Goal: Book appointment/travel/reservation

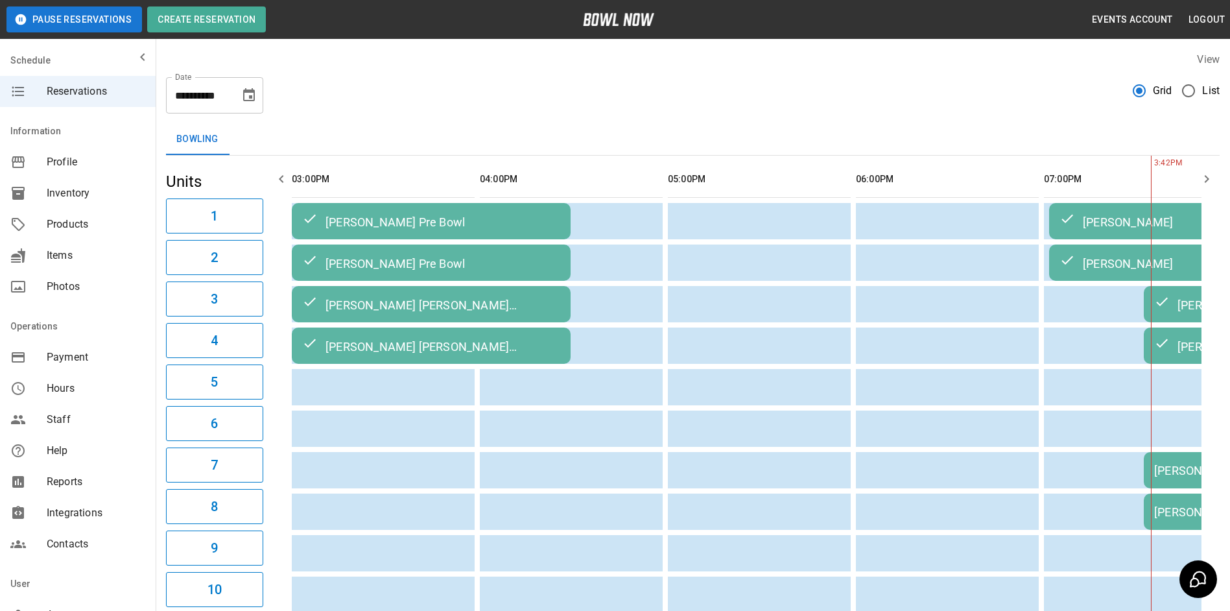
scroll to position [0, 752]
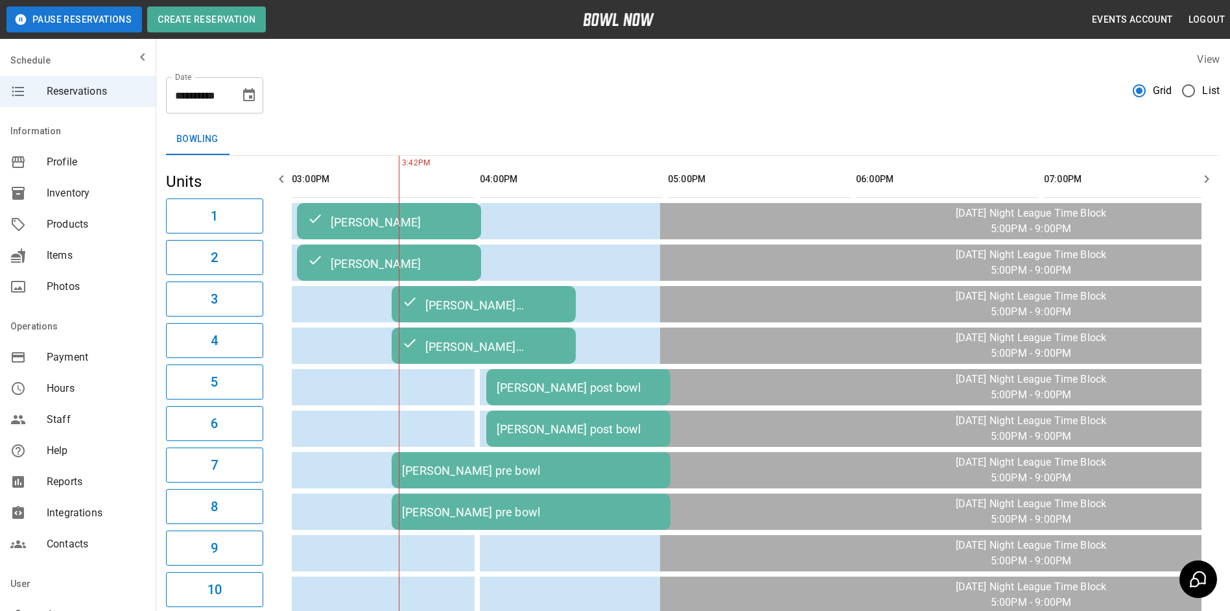
click at [247, 101] on icon "Choose date, selected date is Oct 14, 2025" at bounding box center [249, 94] width 12 height 13
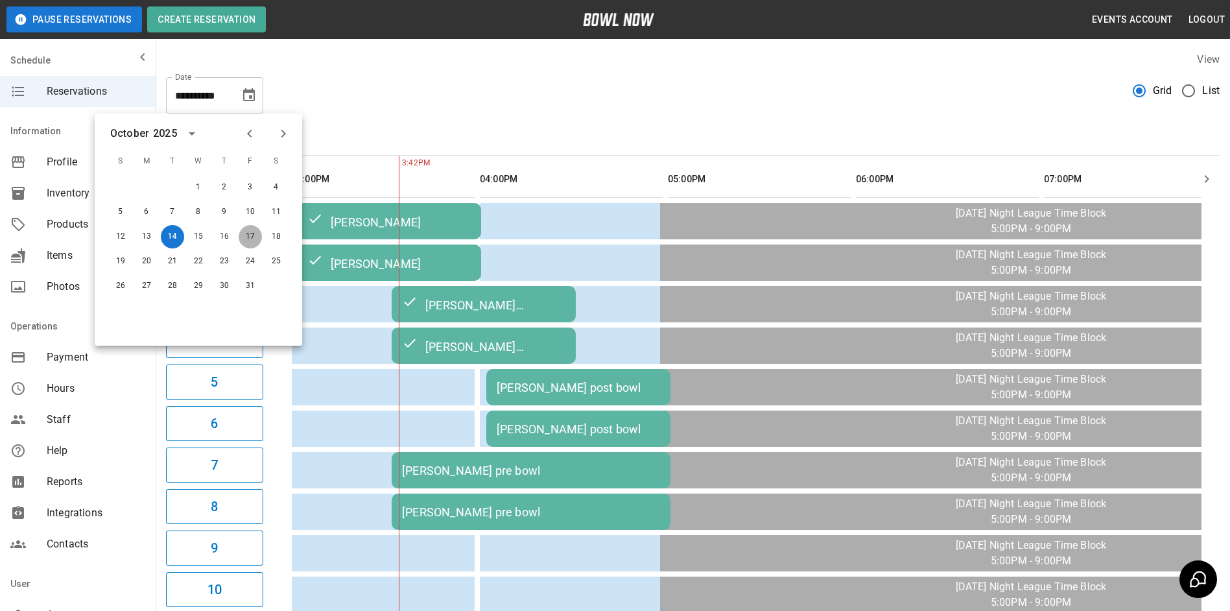
click at [248, 233] on button "17" at bounding box center [250, 236] width 23 height 23
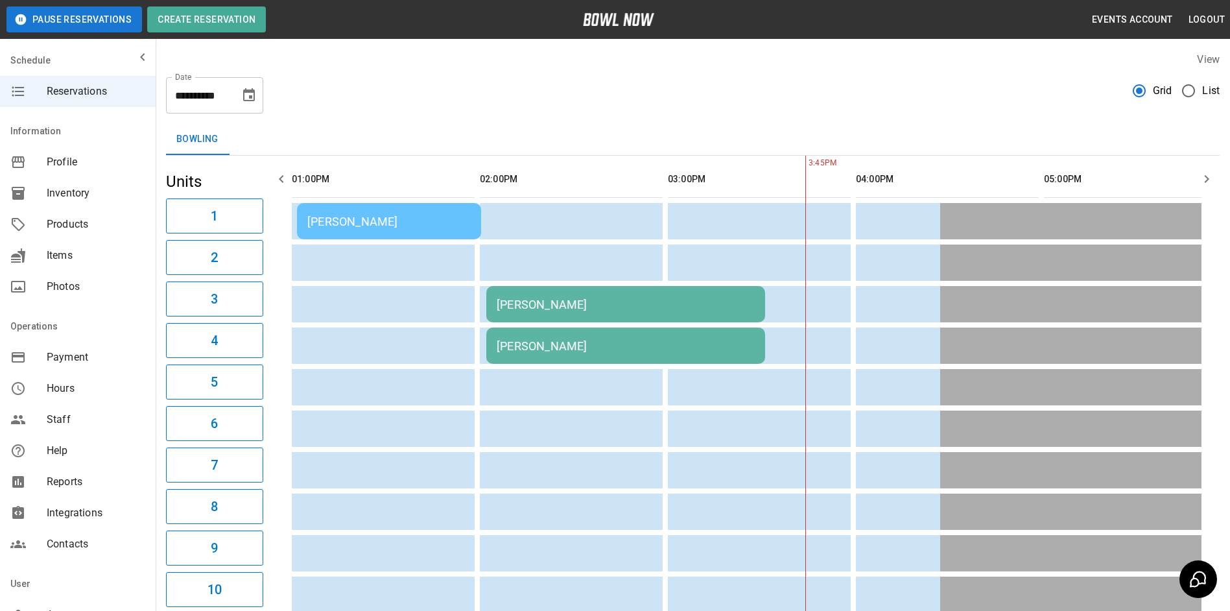
scroll to position [0, 1128]
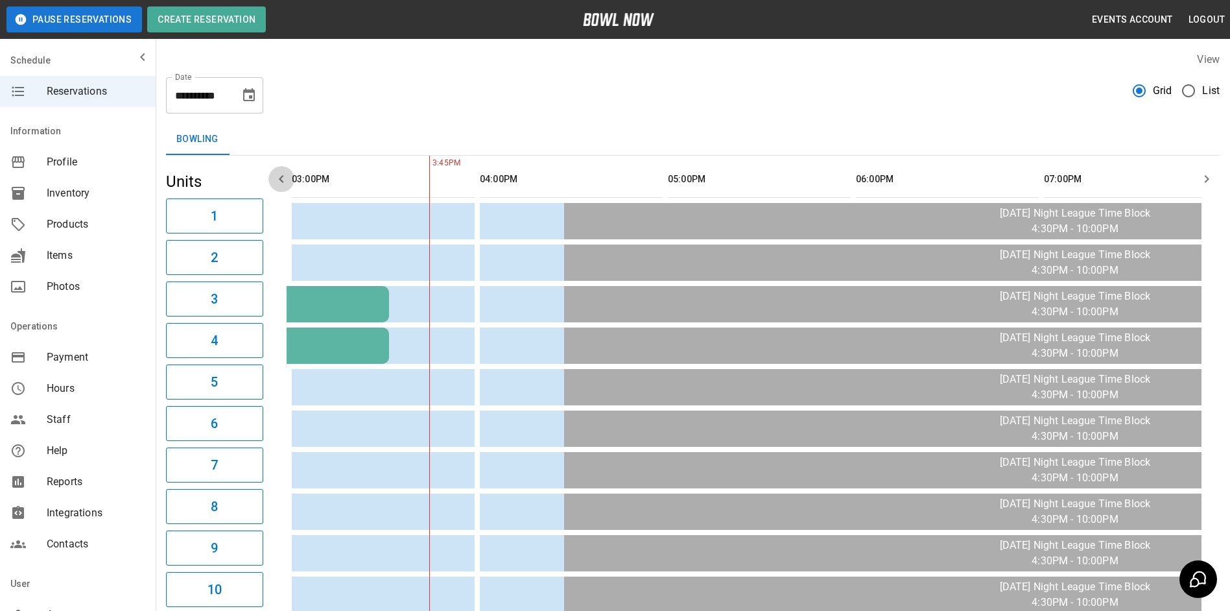
click at [284, 180] on icon "button" at bounding box center [282, 179] width 16 height 16
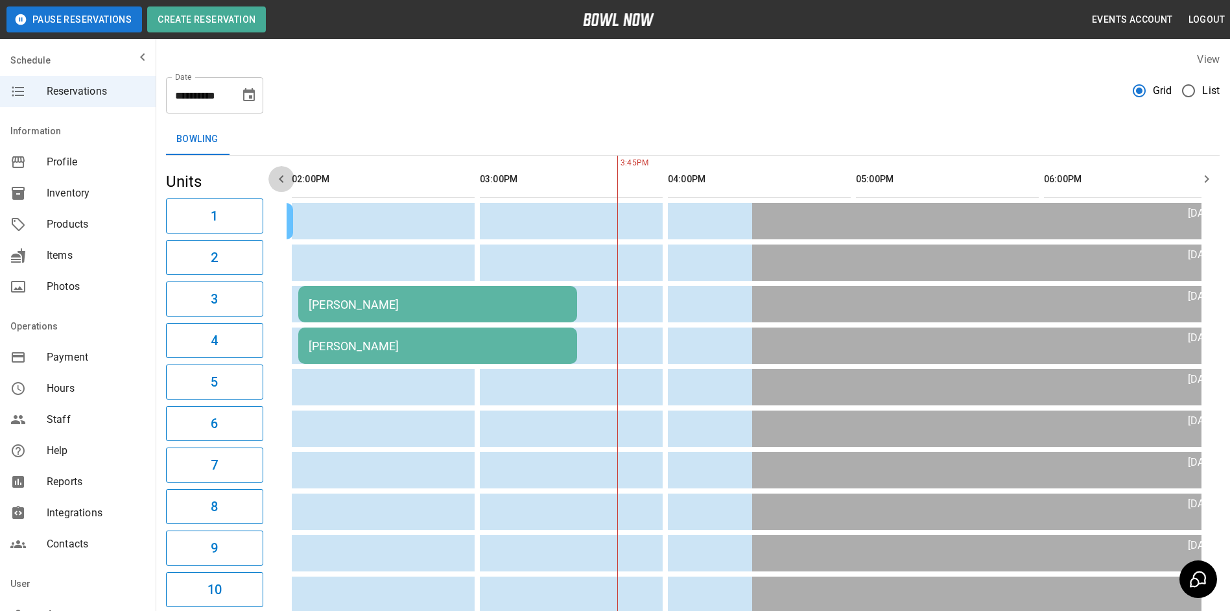
click at [284, 180] on icon "button" at bounding box center [282, 179] width 16 height 16
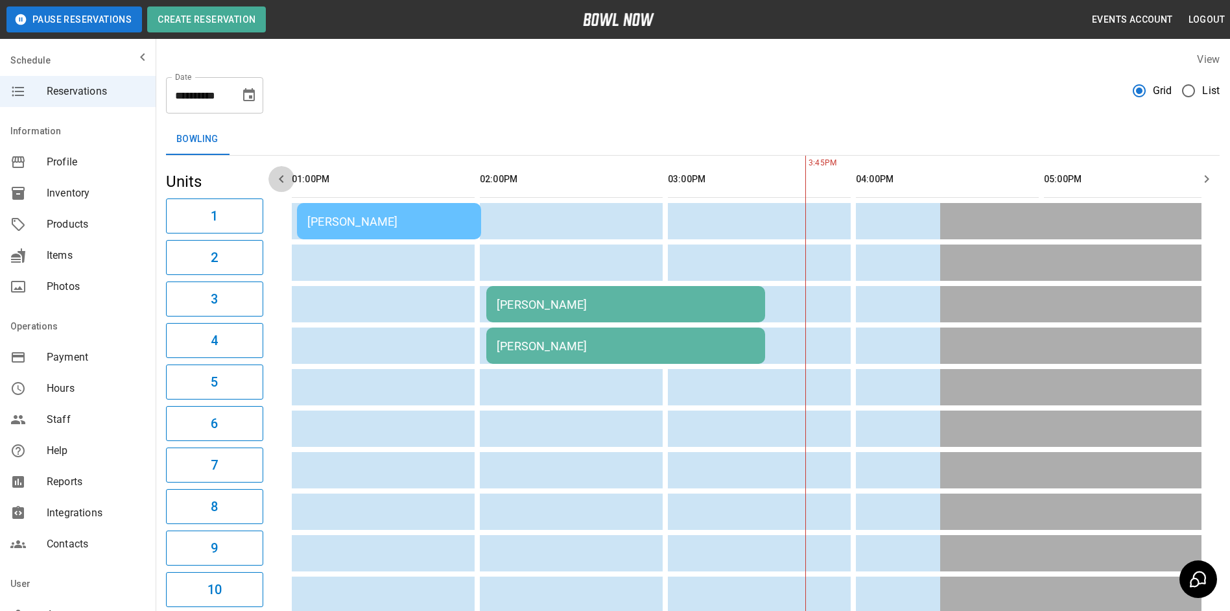
click at [284, 180] on icon "button" at bounding box center [282, 179] width 16 height 16
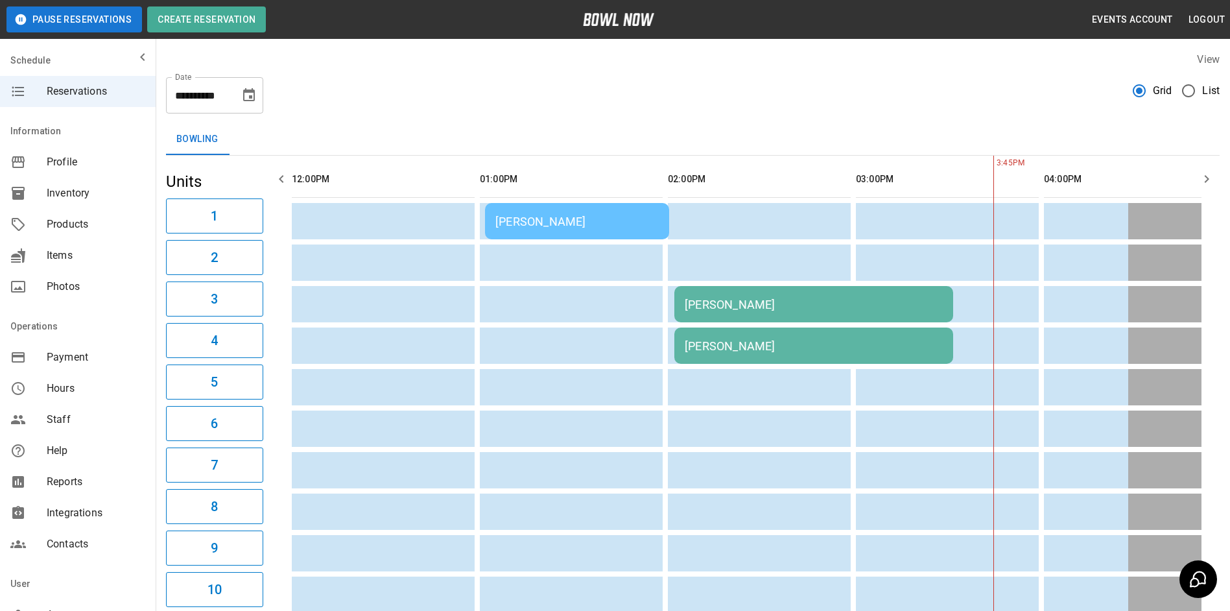
click at [284, 181] on icon "button" at bounding box center [282, 179] width 16 height 16
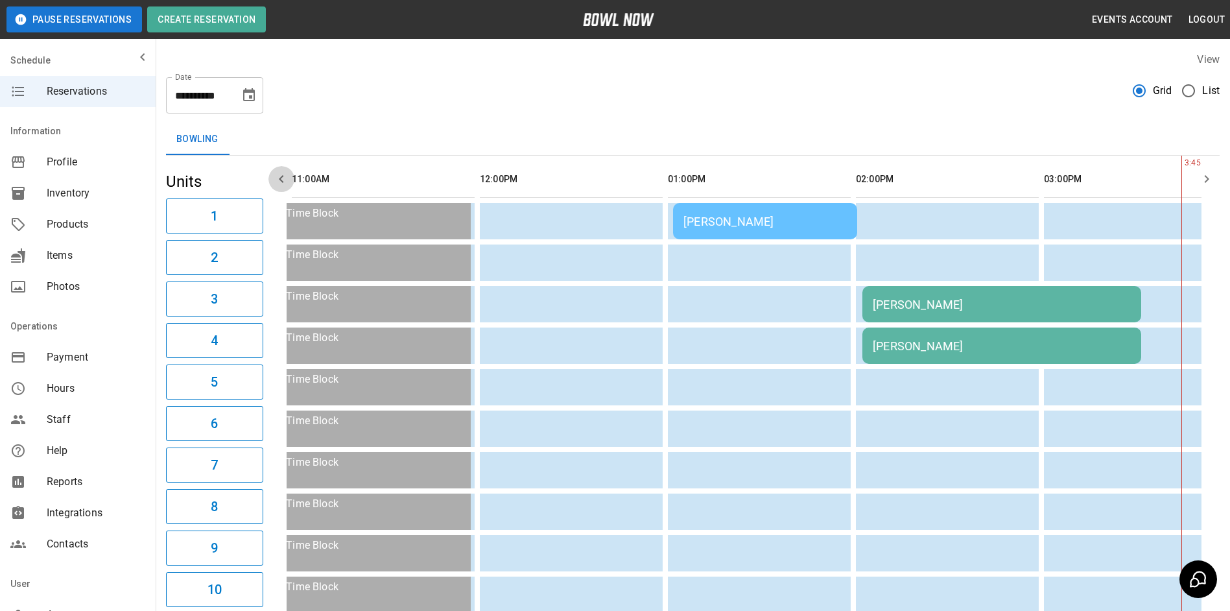
click at [284, 181] on icon "button" at bounding box center [282, 179] width 16 height 16
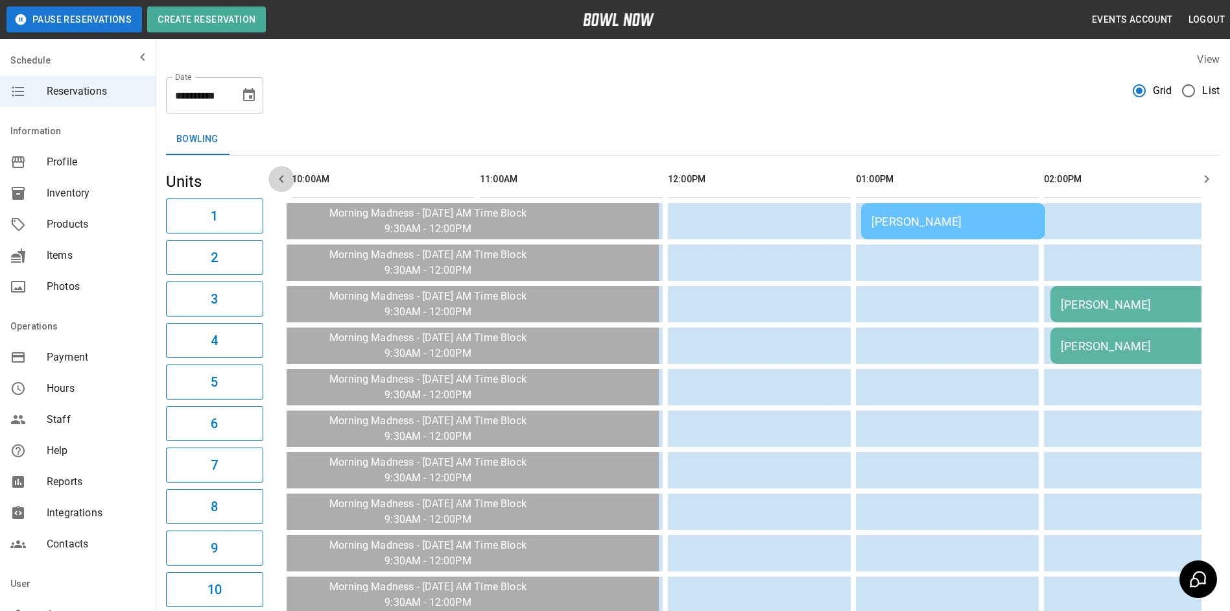
click at [284, 181] on icon "button" at bounding box center [282, 179] width 16 height 16
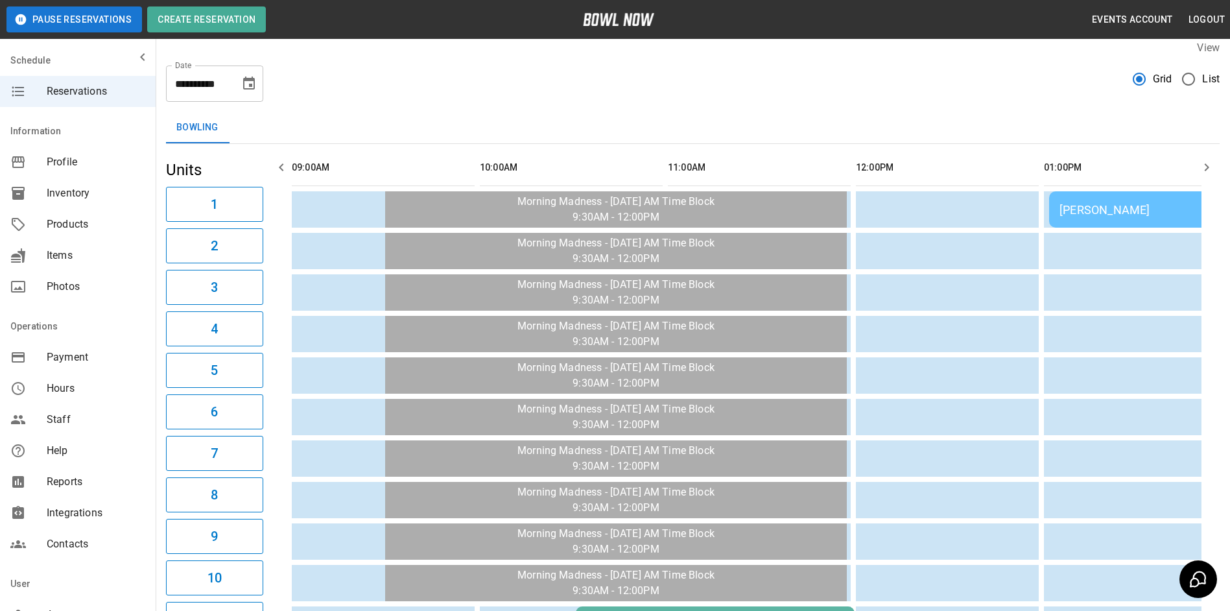
scroll to position [0, 0]
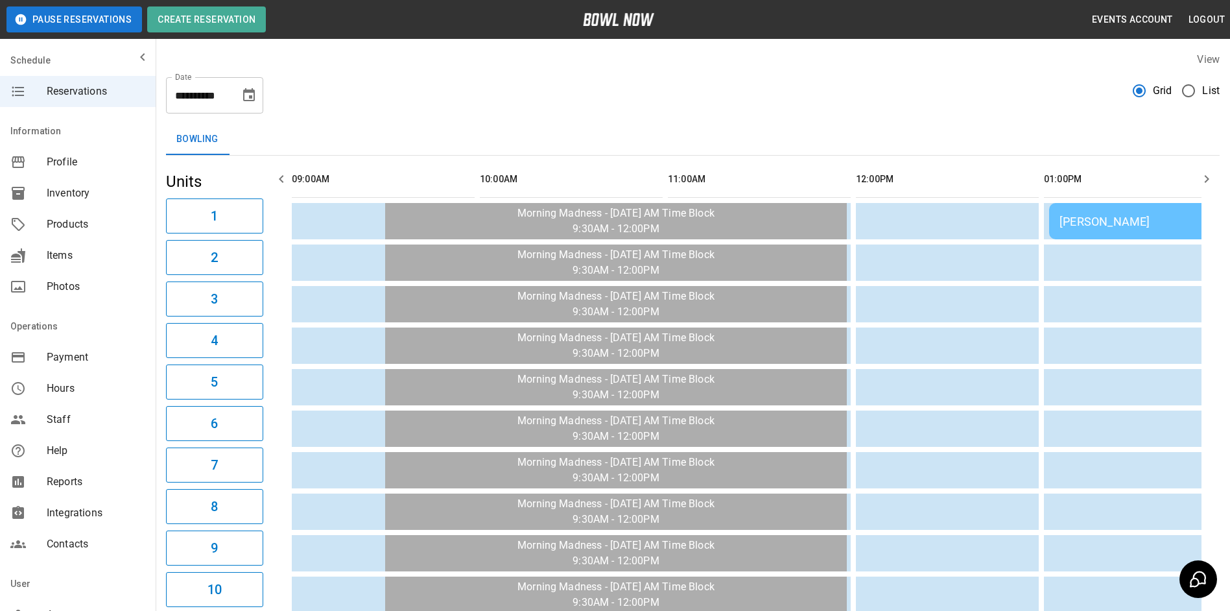
click at [283, 180] on icon "button" at bounding box center [282, 179] width 16 height 16
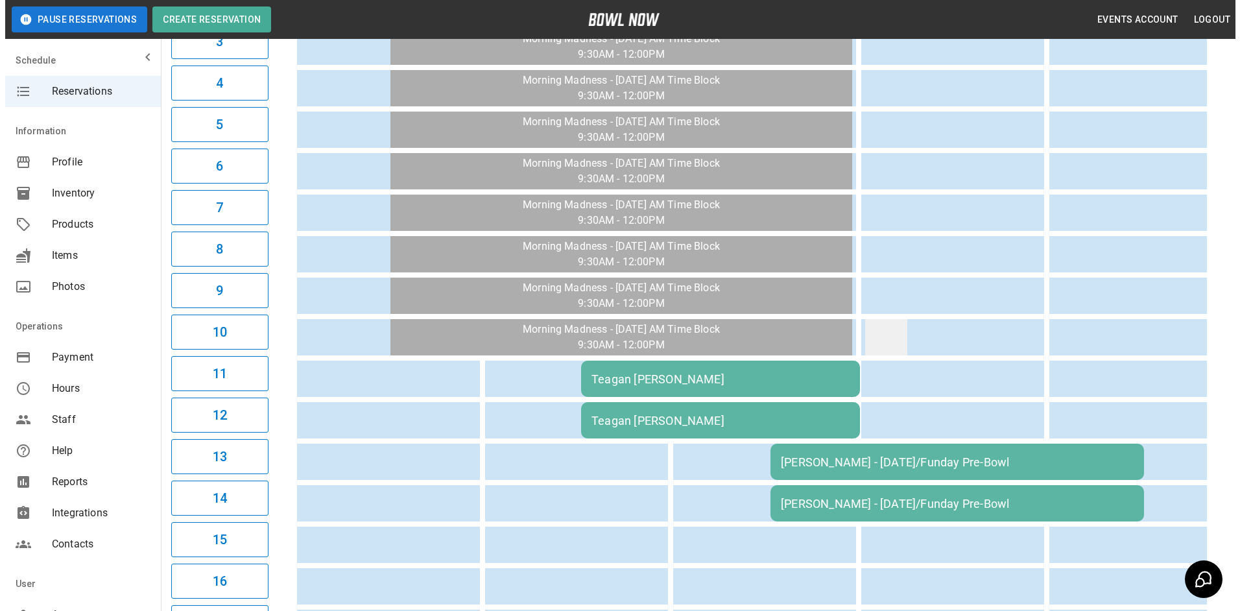
scroll to position [259, 0]
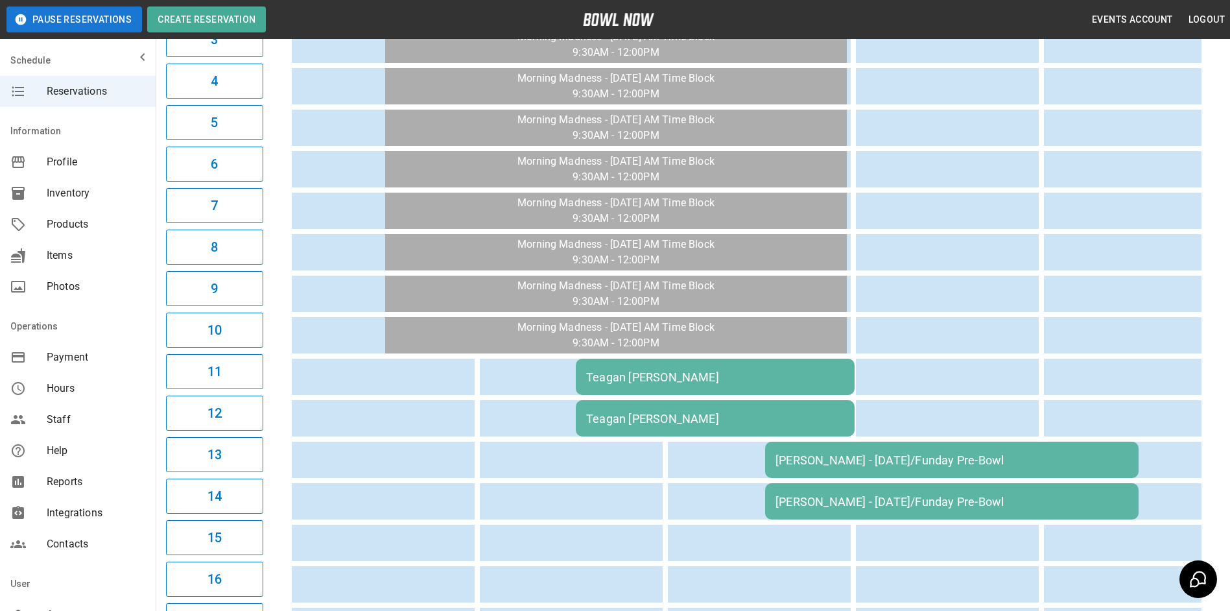
click at [763, 385] on td "Teagan [PERSON_NAME]" at bounding box center [715, 377] width 279 height 36
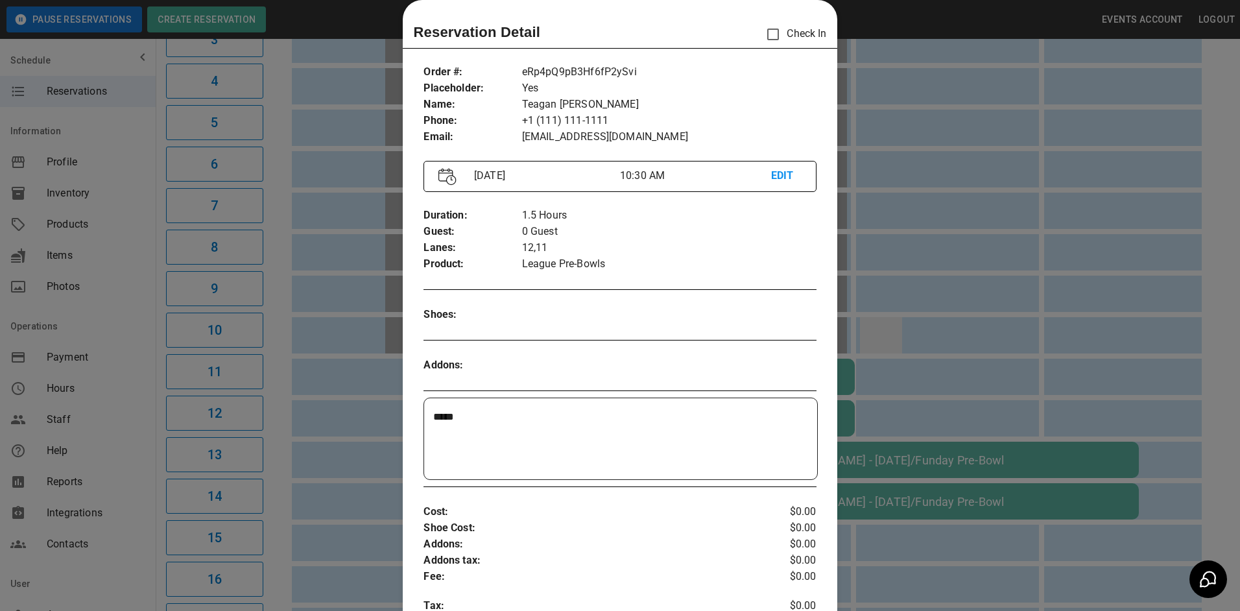
drag, startPoint x: 903, startPoint y: 342, endPoint x: 890, endPoint y: 350, distance: 14.6
click at [903, 340] on div at bounding box center [620, 305] width 1240 height 611
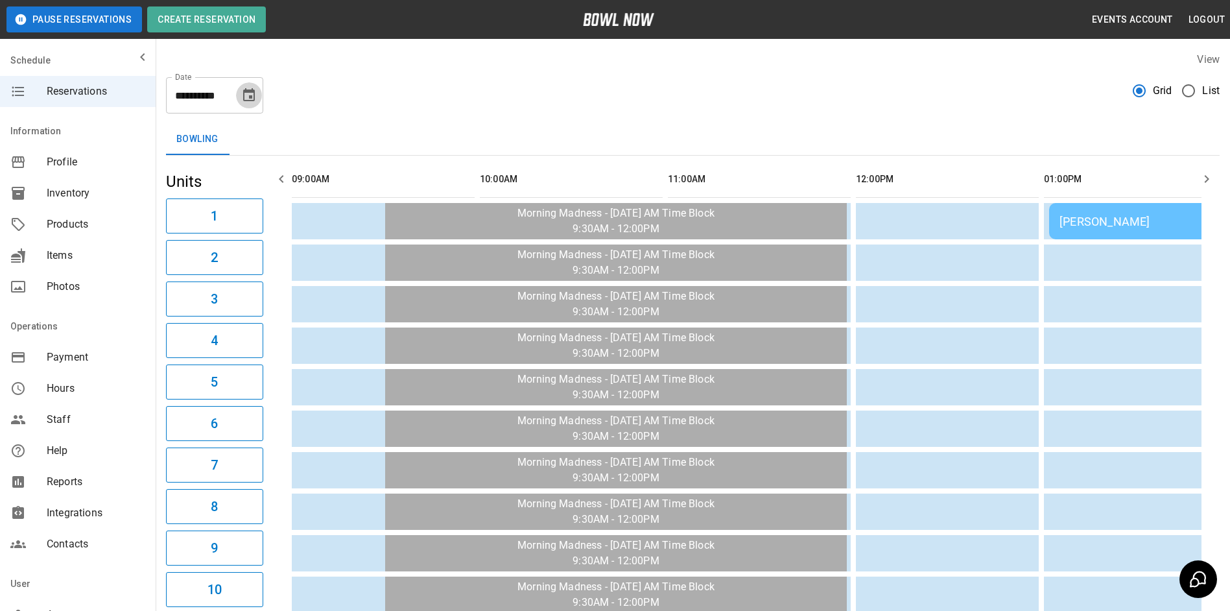
click at [254, 95] on icon "Choose date, selected date is Oct 17, 2025" at bounding box center [249, 94] width 12 height 13
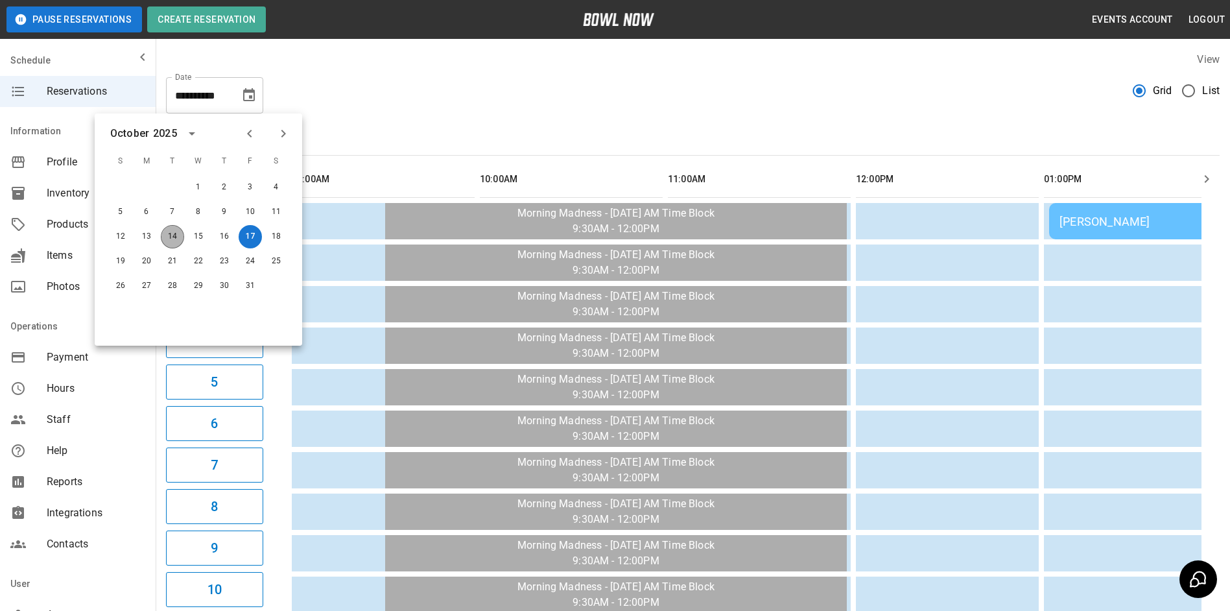
click at [163, 237] on button "14" at bounding box center [172, 236] width 23 height 23
type input "**********"
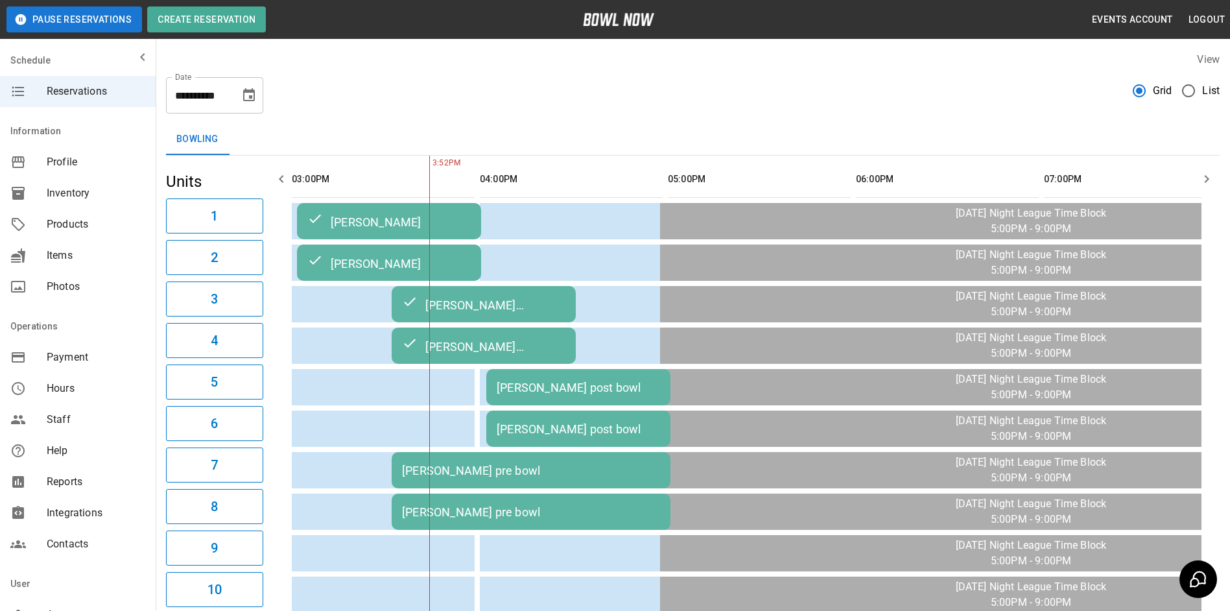
click at [444, 474] on div "[PERSON_NAME] pre bowl" at bounding box center [531, 471] width 258 height 14
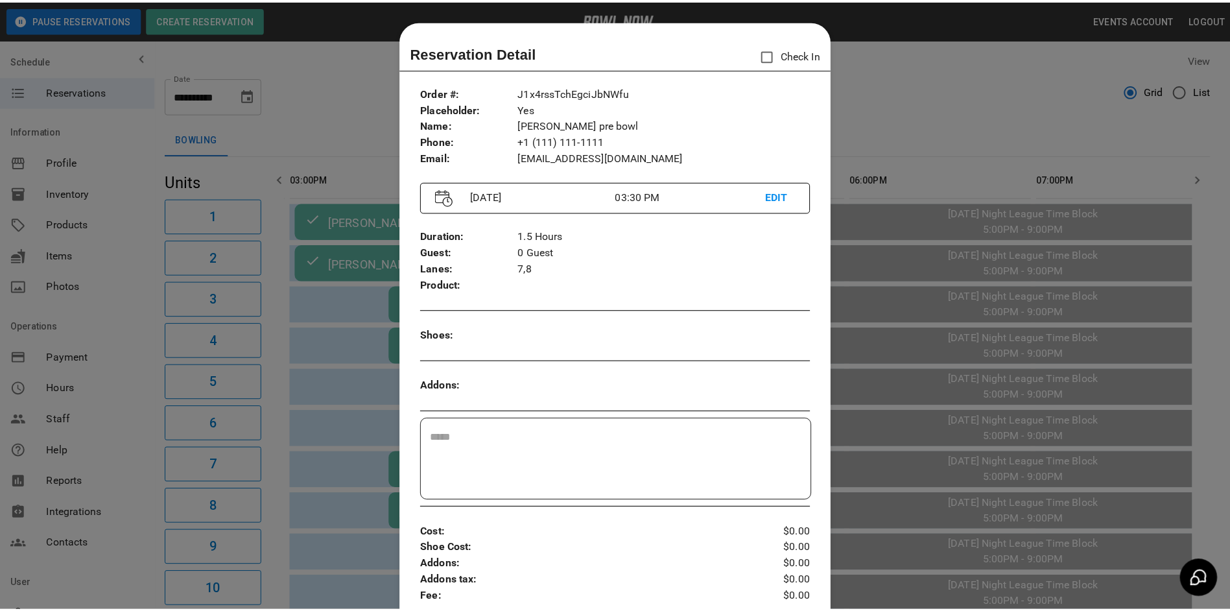
scroll to position [21, 0]
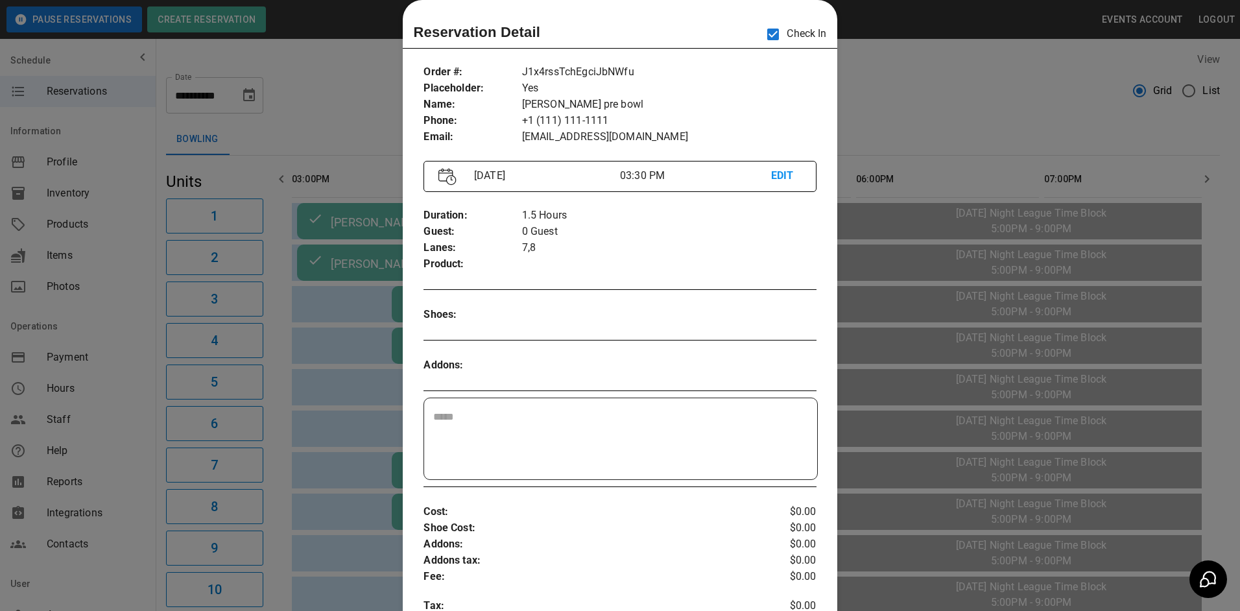
click at [892, 91] on div at bounding box center [620, 305] width 1240 height 611
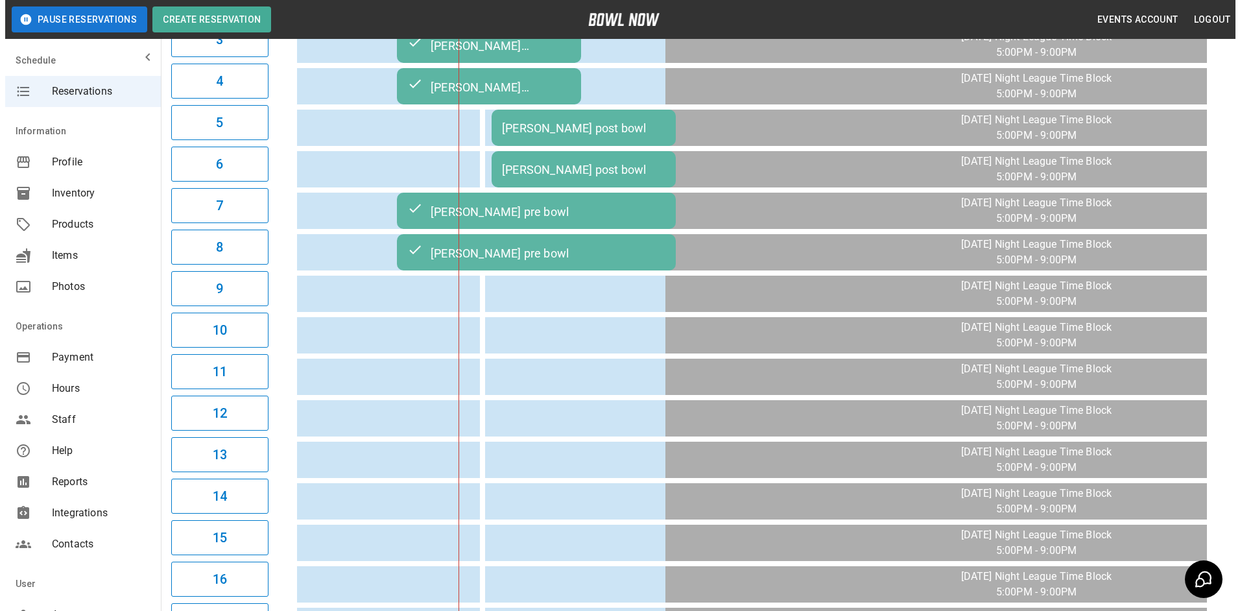
scroll to position [195, 0]
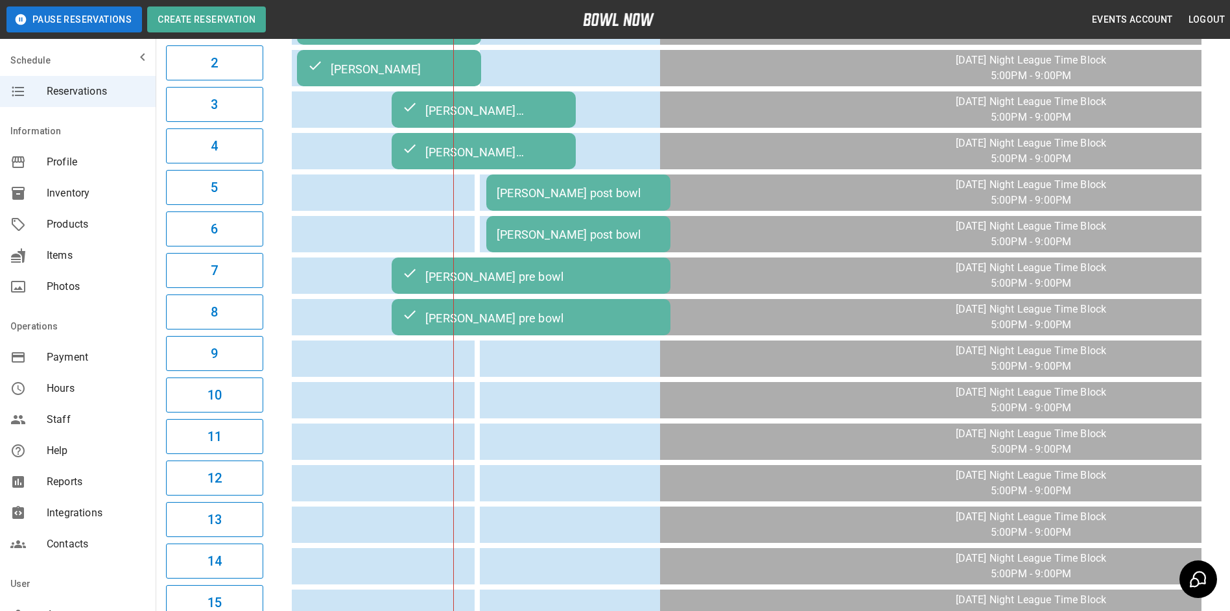
click at [574, 194] on div "[PERSON_NAME] post bowl" at bounding box center [578, 193] width 163 height 14
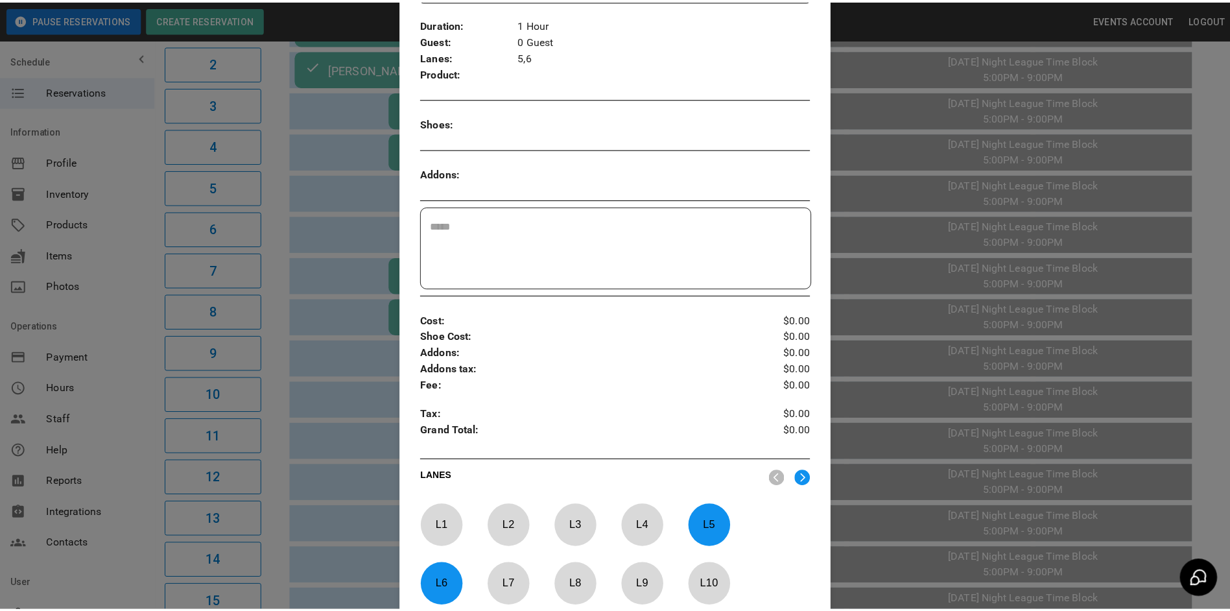
scroll to position [215, 0]
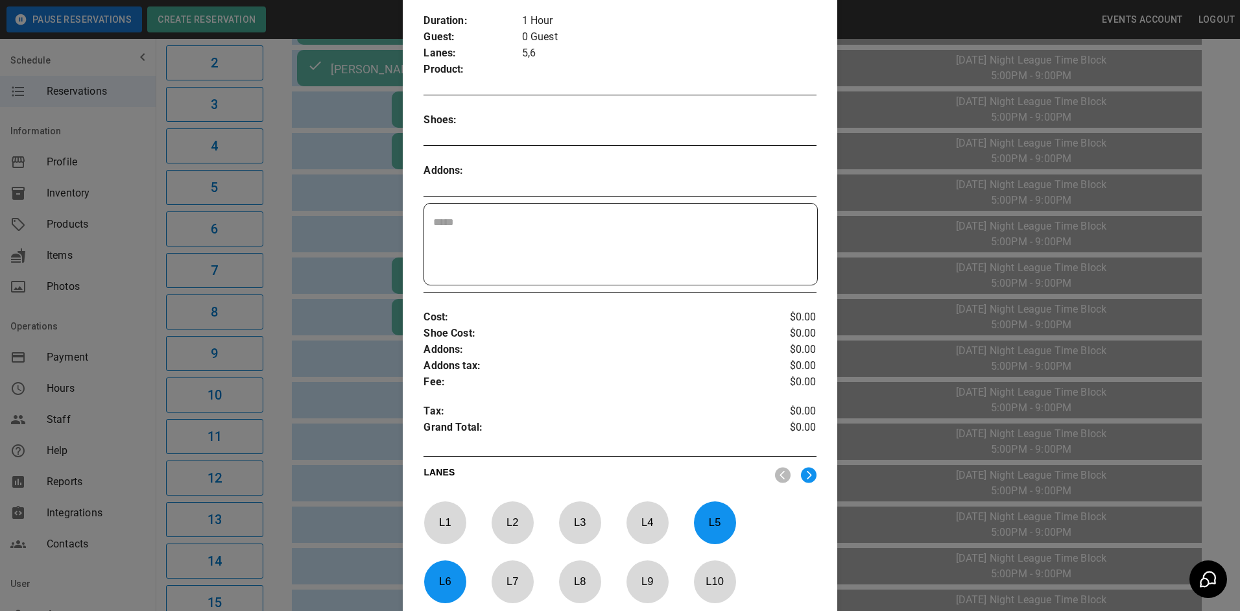
click at [1062, 299] on div at bounding box center [620, 305] width 1240 height 611
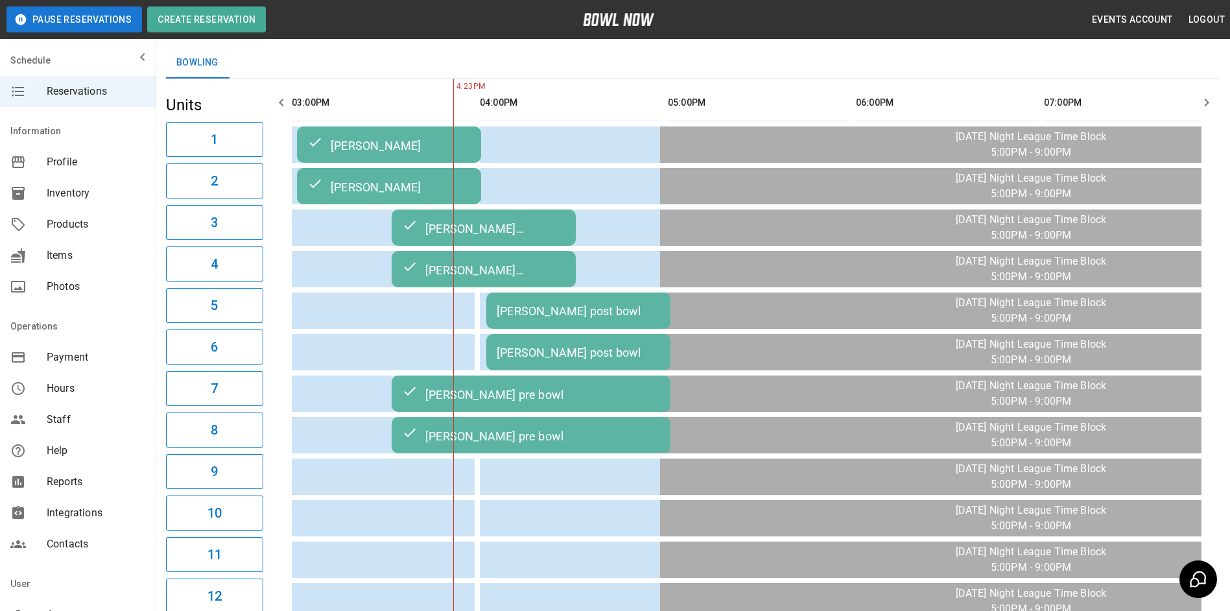
scroll to position [0, 0]
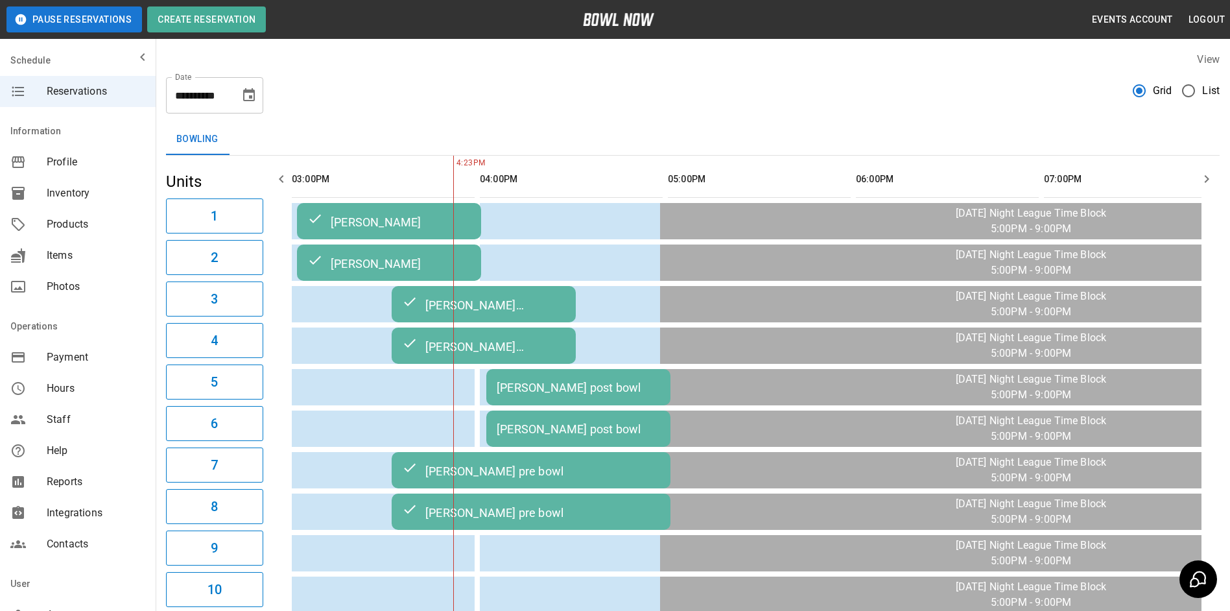
click at [1199, 179] on icon "button" at bounding box center [1207, 179] width 16 height 16
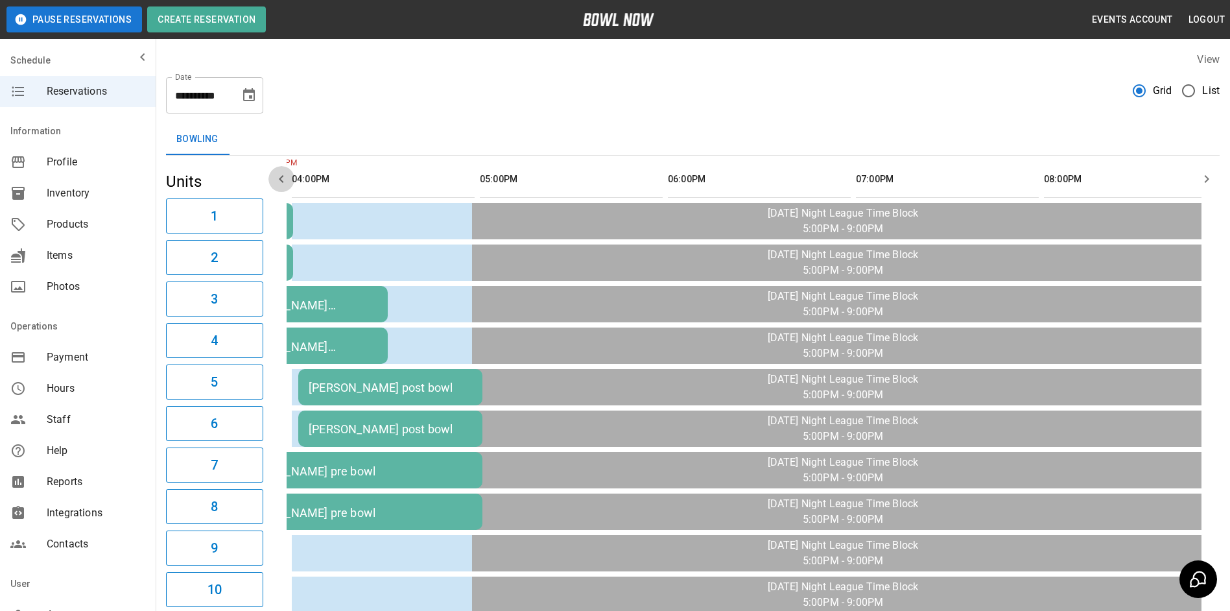
click at [276, 180] on icon "button" at bounding box center [282, 179] width 16 height 16
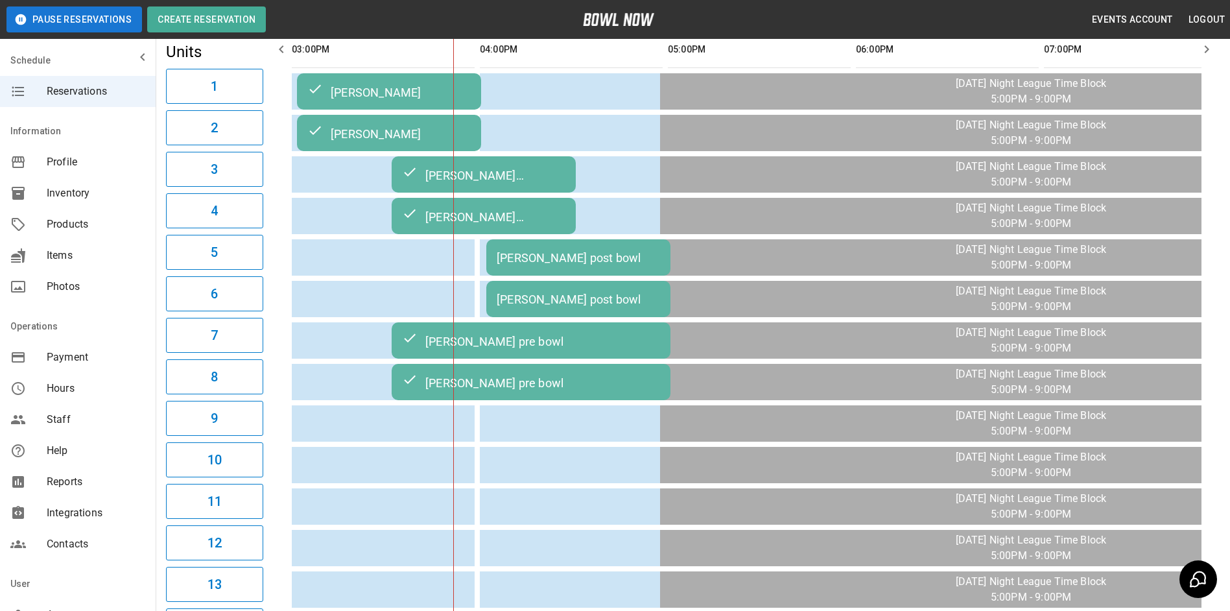
scroll to position [65, 0]
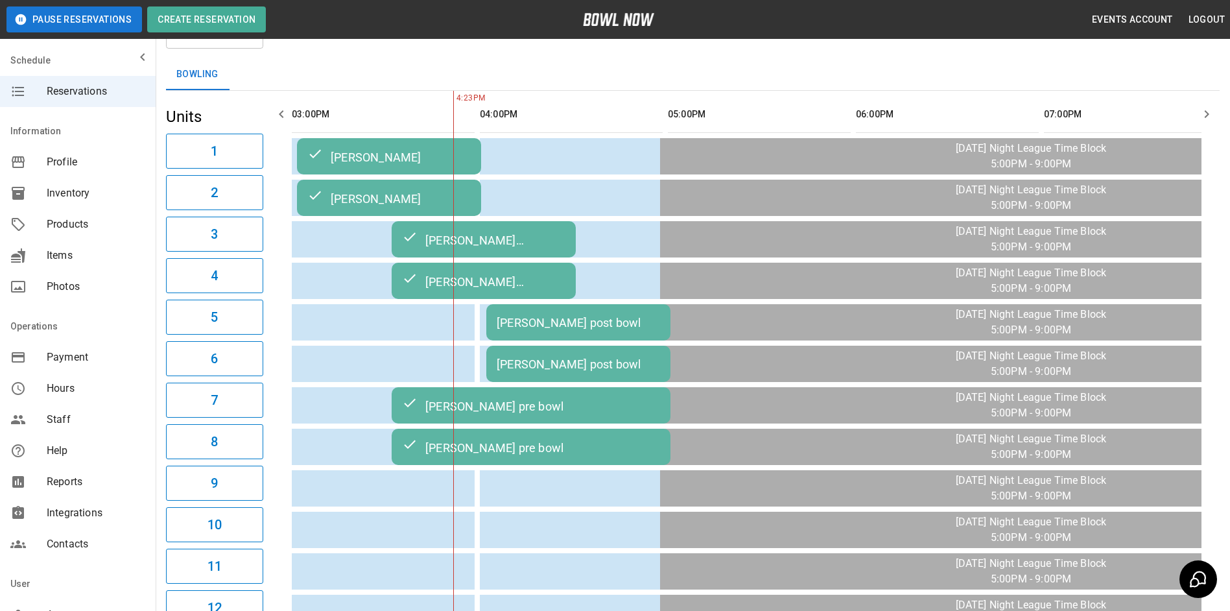
click at [282, 120] on icon "button" at bounding box center [282, 114] width 16 height 16
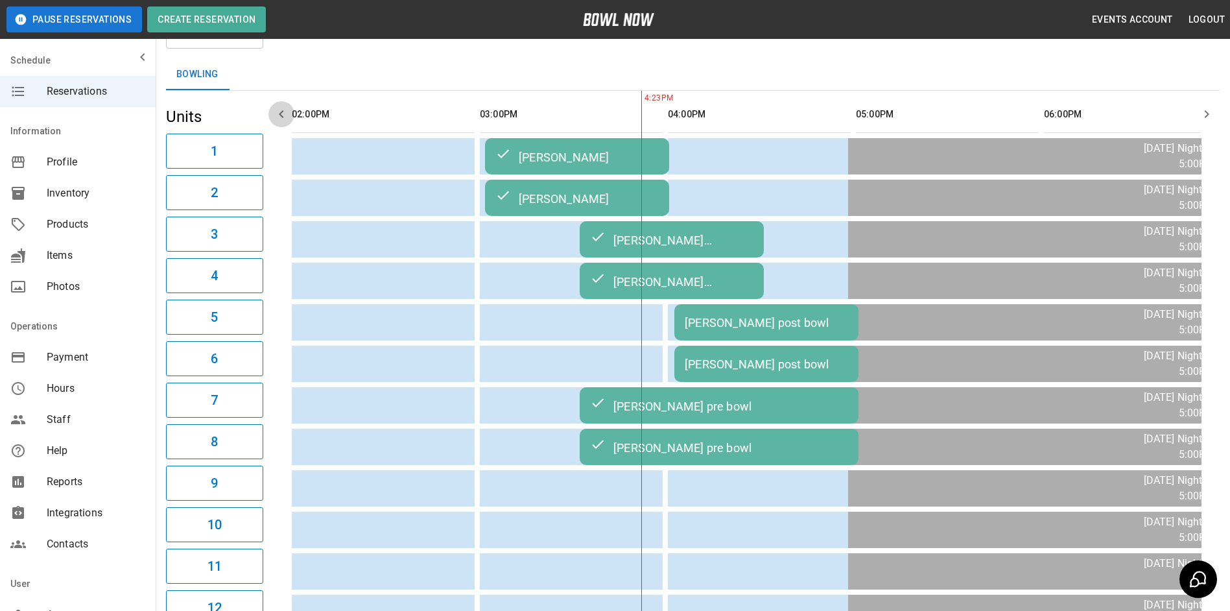
click at [283, 120] on icon "button" at bounding box center [282, 114] width 16 height 16
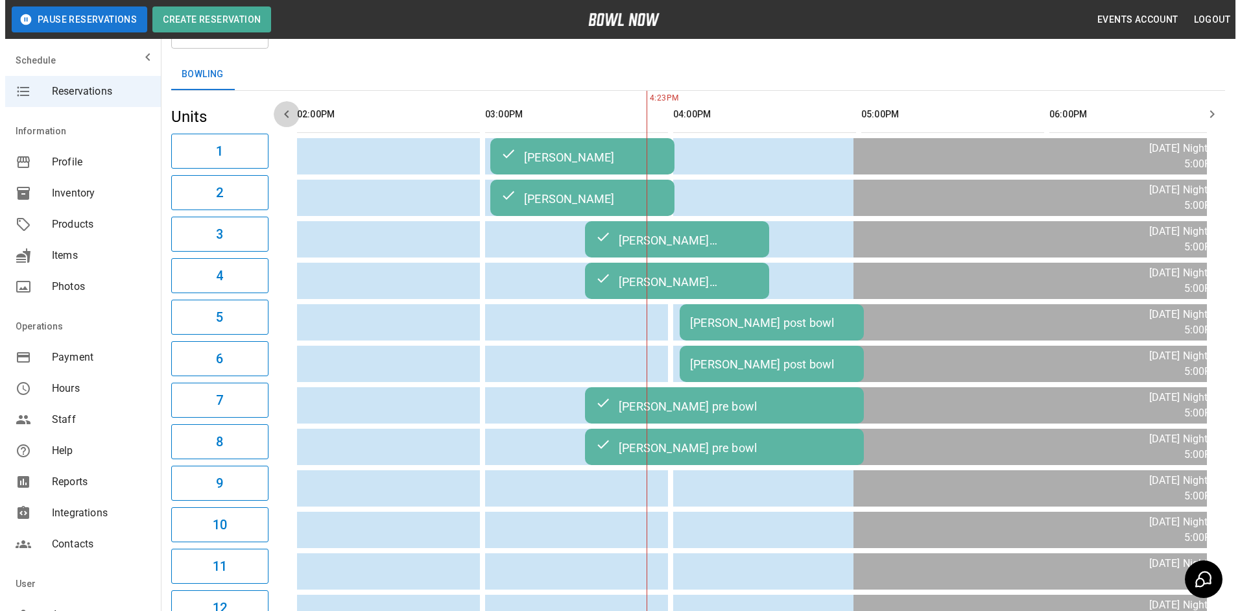
scroll to position [0, 376]
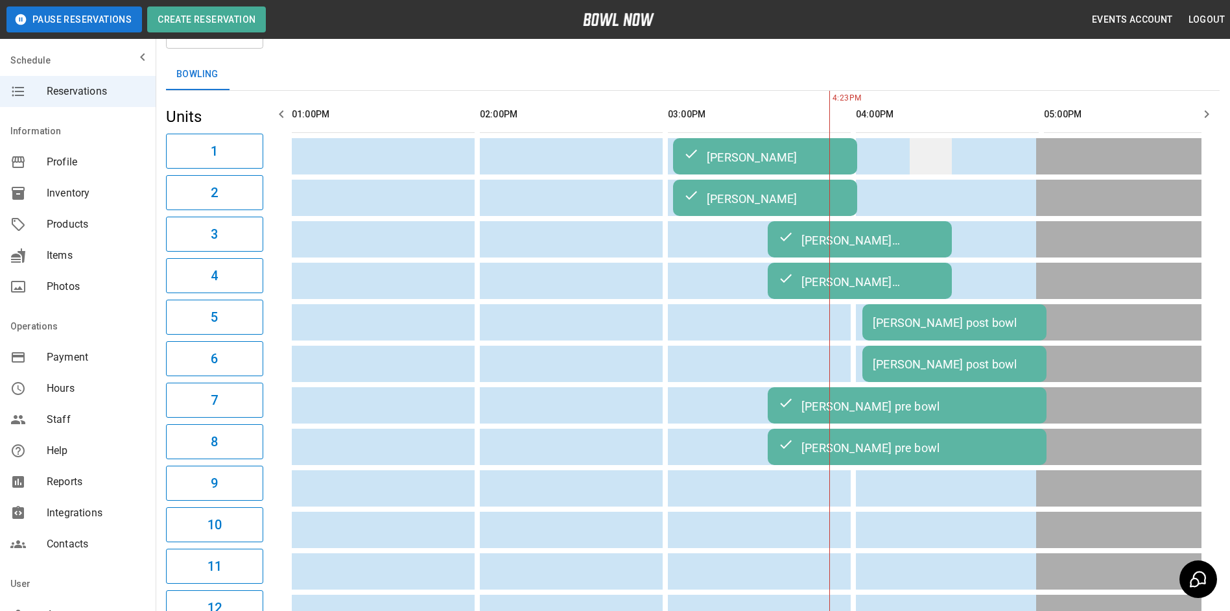
click at [926, 172] on td "sticky table" at bounding box center [931, 156] width 42 height 36
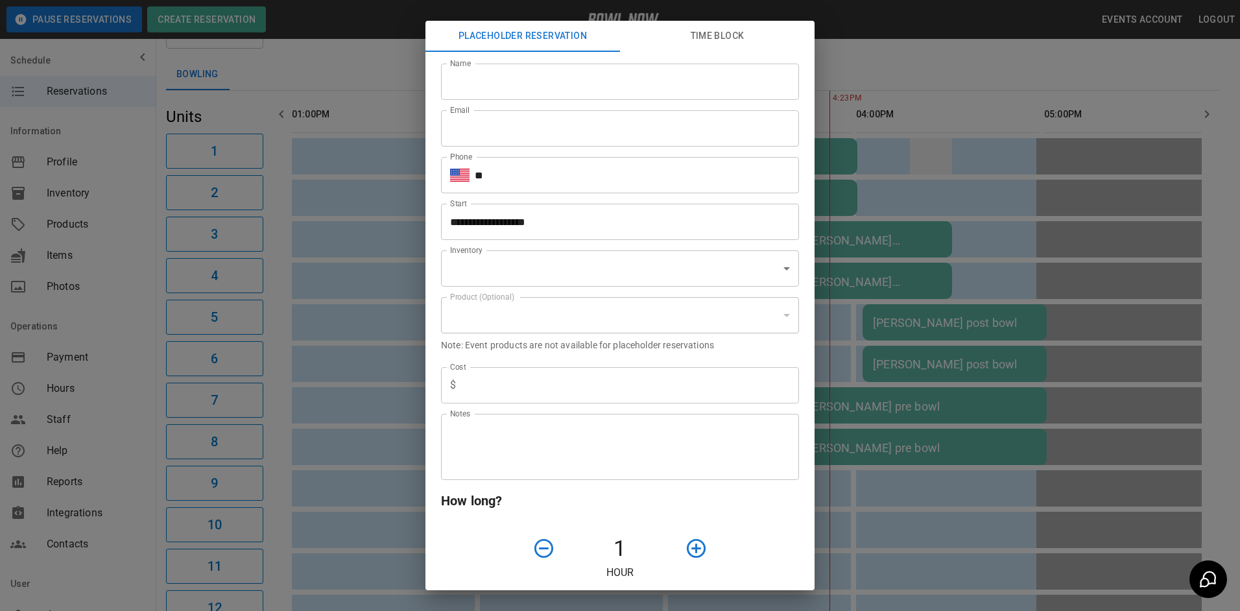
type input "**********"
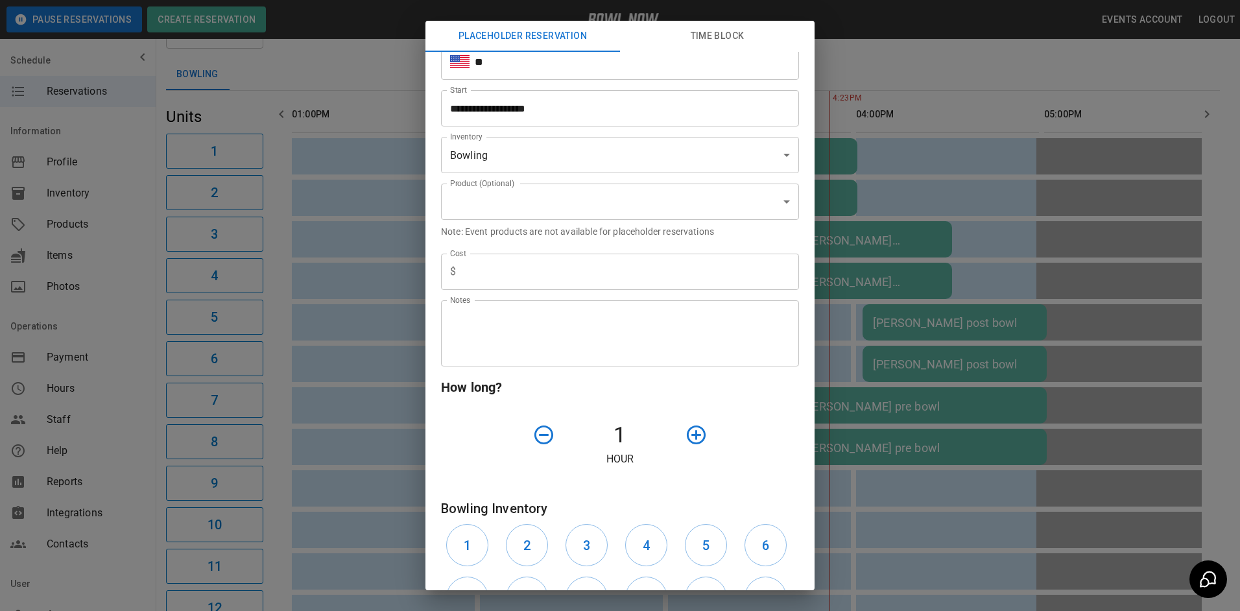
scroll to position [0, 0]
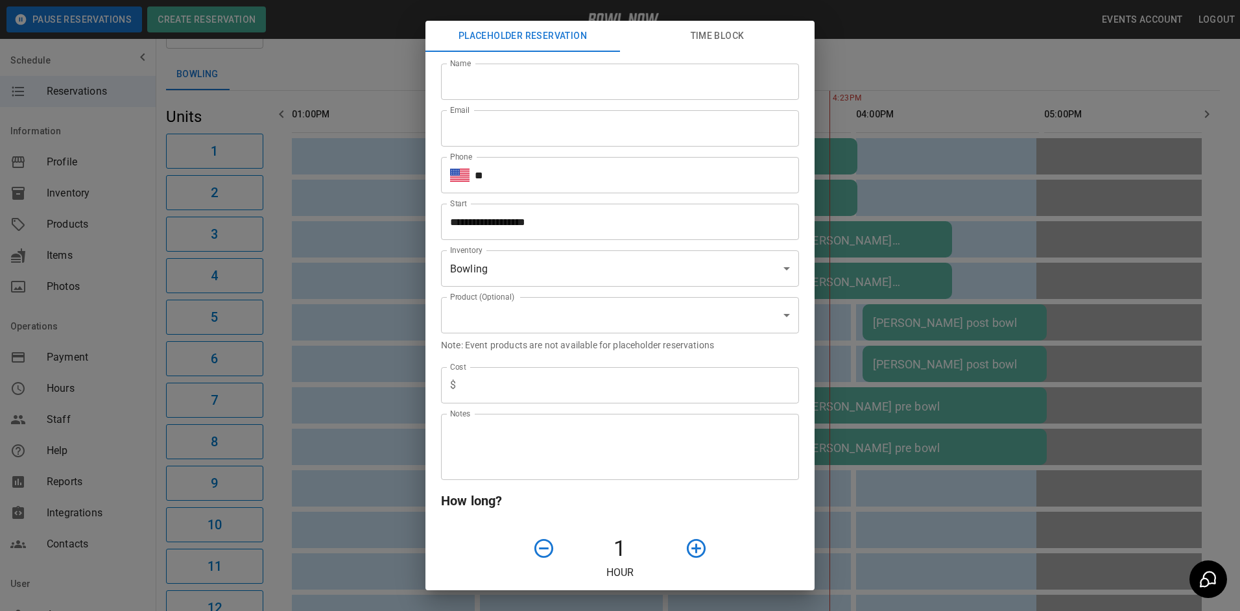
click at [950, 127] on div "**********" at bounding box center [620, 305] width 1240 height 611
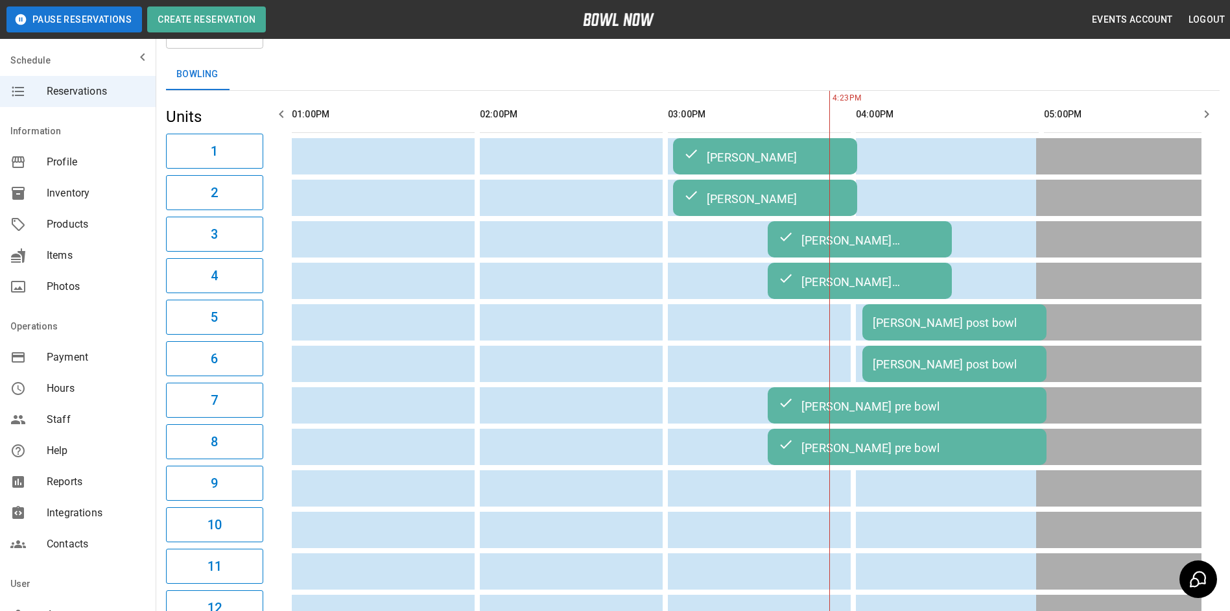
click at [900, 312] on td "[PERSON_NAME] post bowl" at bounding box center [954, 322] width 184 height 36
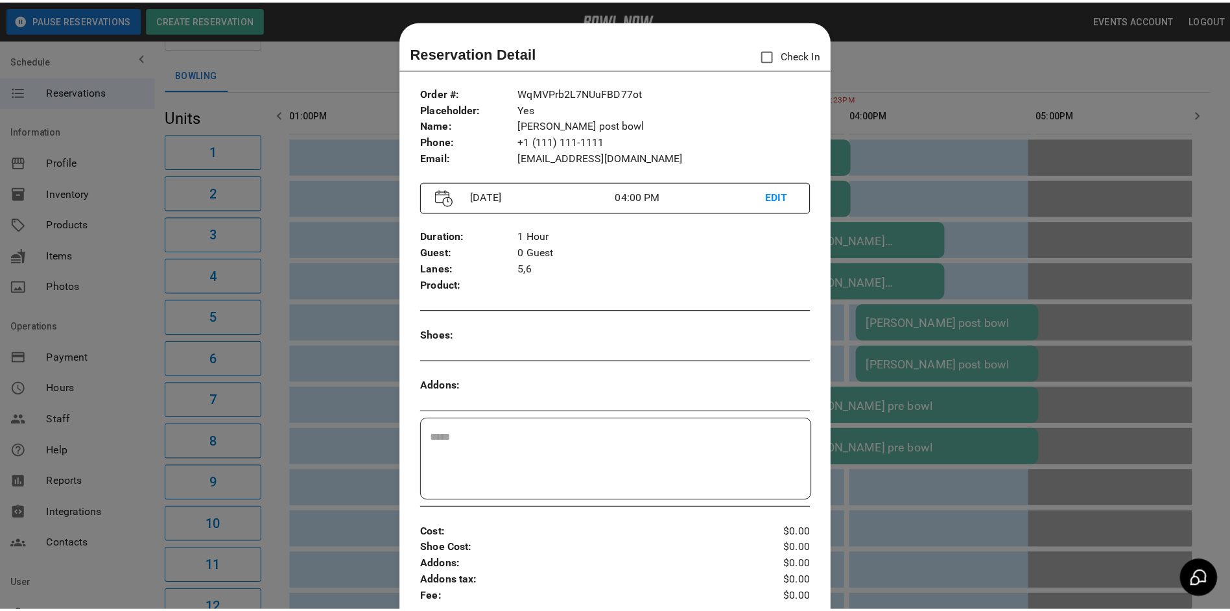
scroll to position [21, 0]
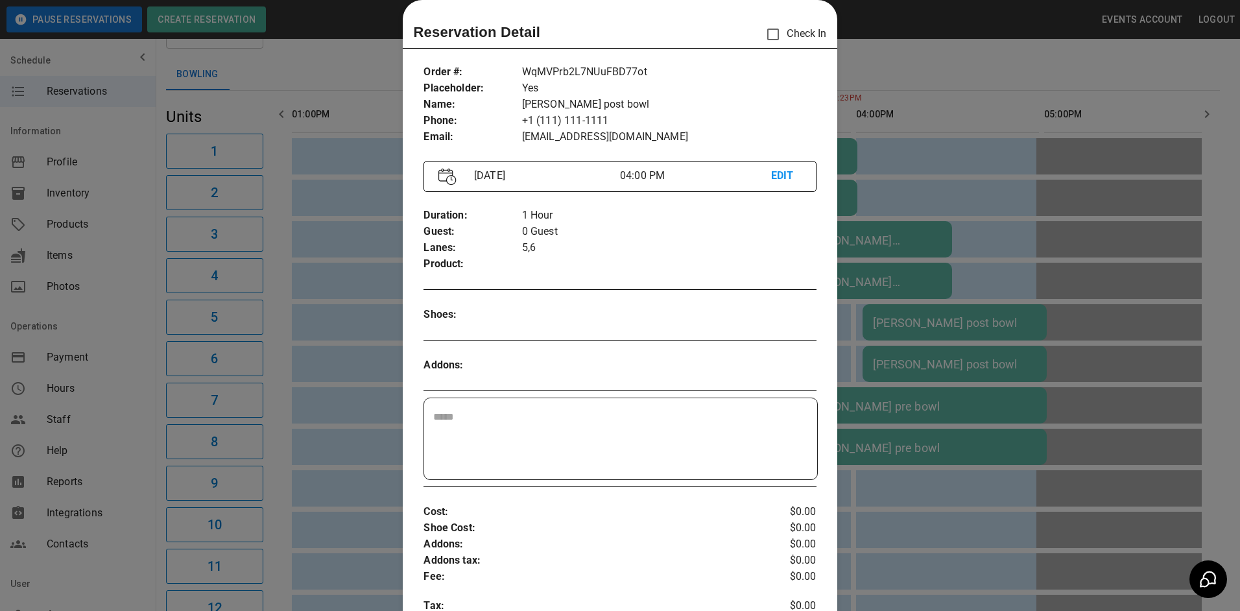
click at [959, 80] on div at bounding box center [620, 305] width 1240 height 611
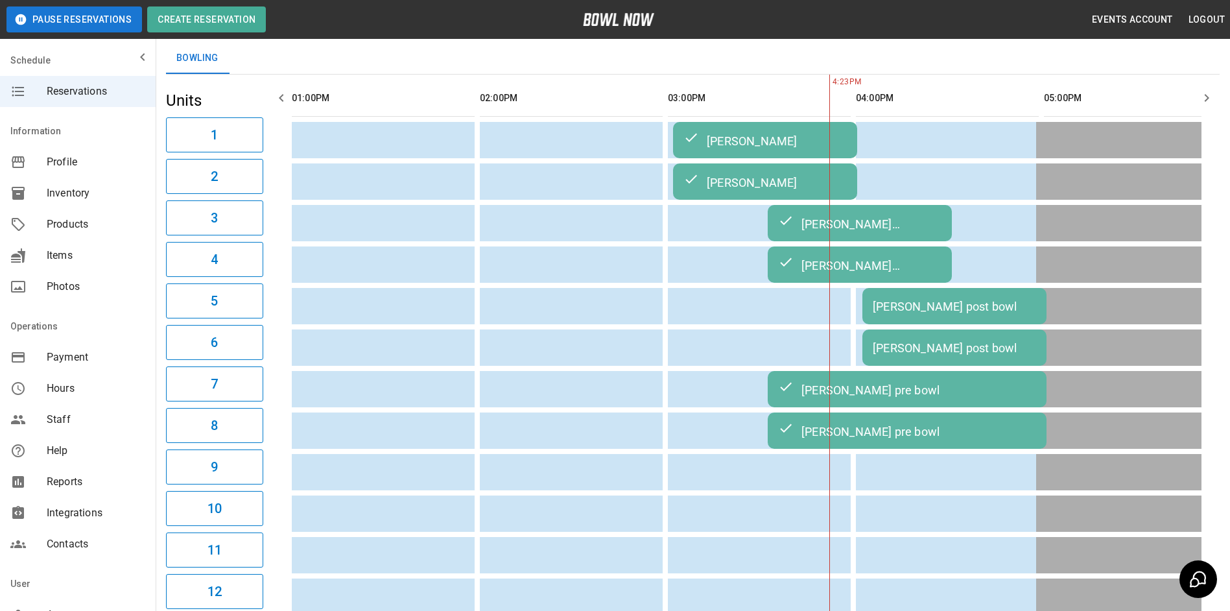
scroll to position [65, 0]
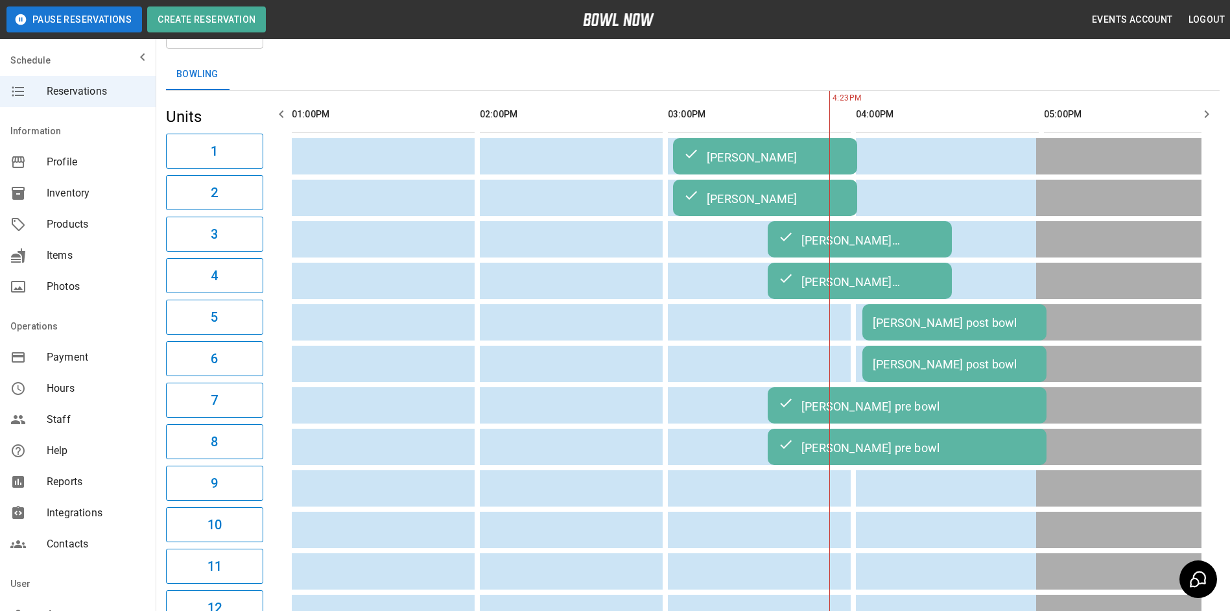
click at [926, 73] on div "Bowling" at bounding box center [693, 74] width 1054 height 31
click at [914, 72] on div "Bowling" at bounding box center [693, 74] width 1054 height 31
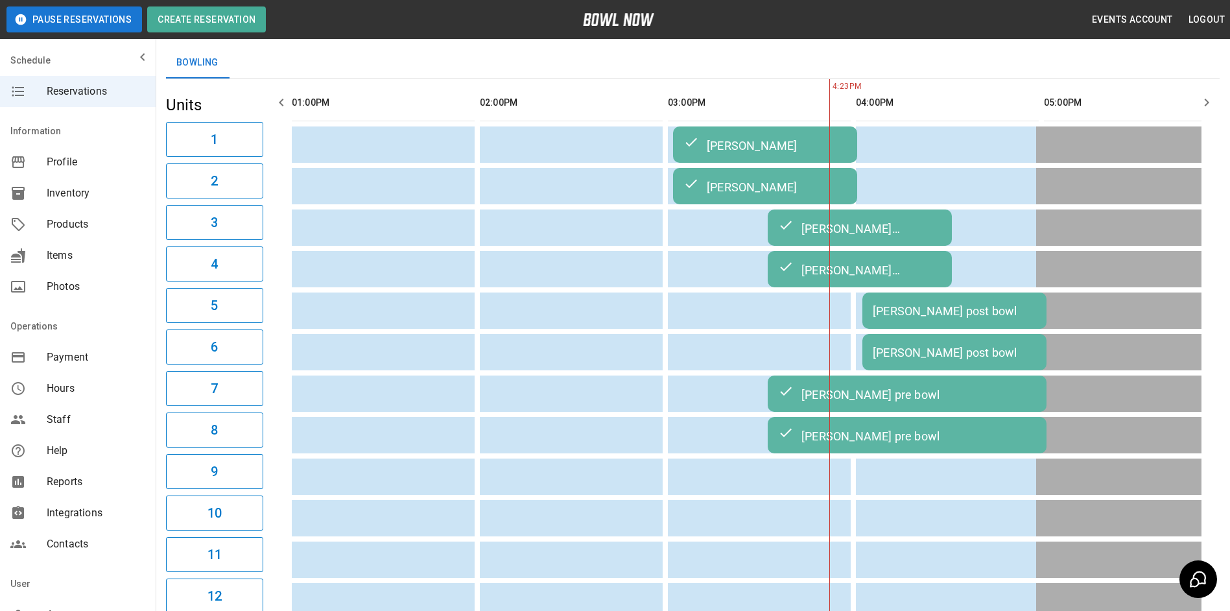
scroll to position [0, 0]
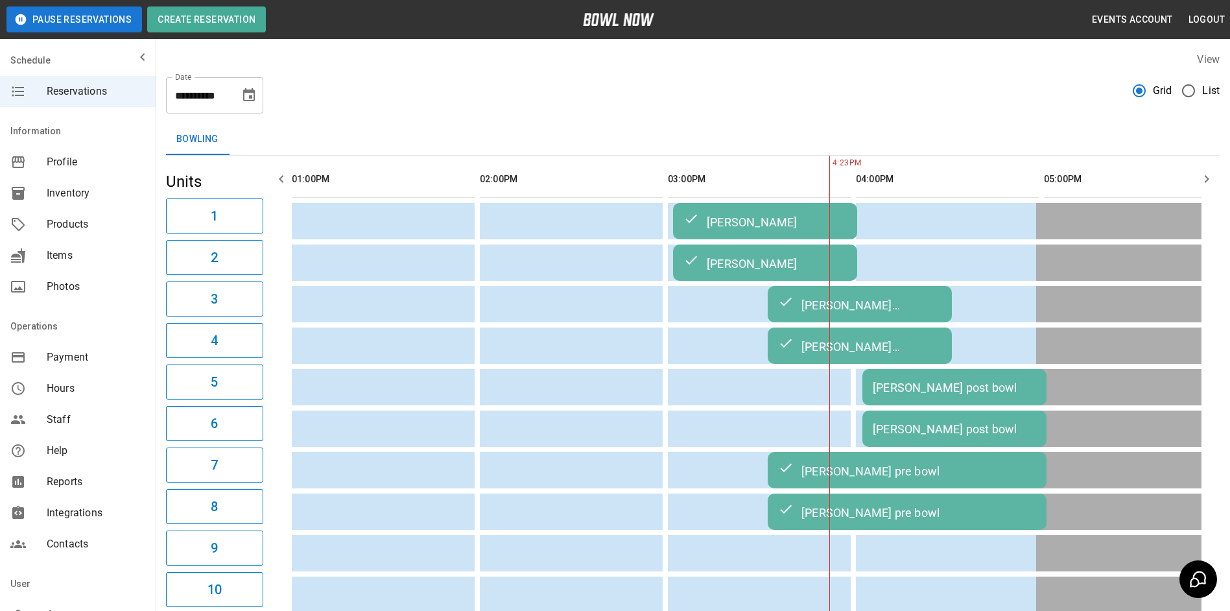
click at [244, 99] on icon "Choose date, selected date is Oct 14, 2025" at bounding box center [249, 94] width 12 height 13
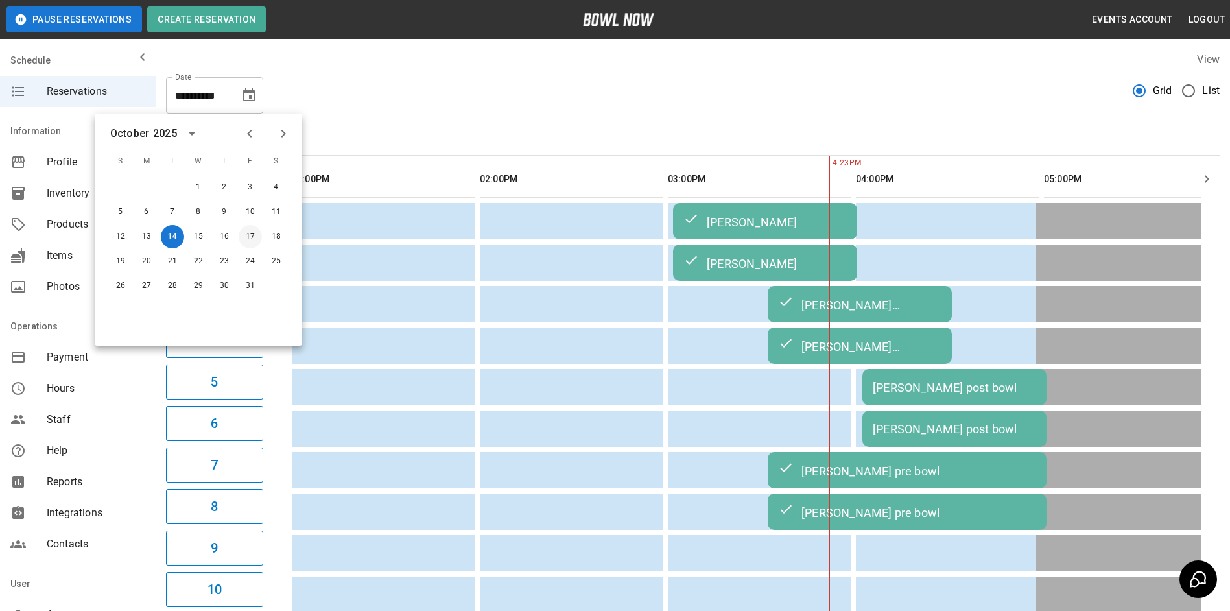
drag, startPoint x: 239, startPoint y: 236, endPoint x: 249, endPoint y: 238, distance: 9.9
click at [239, 237] on button "17" at bounding box center [250, 236] width 23 height 23
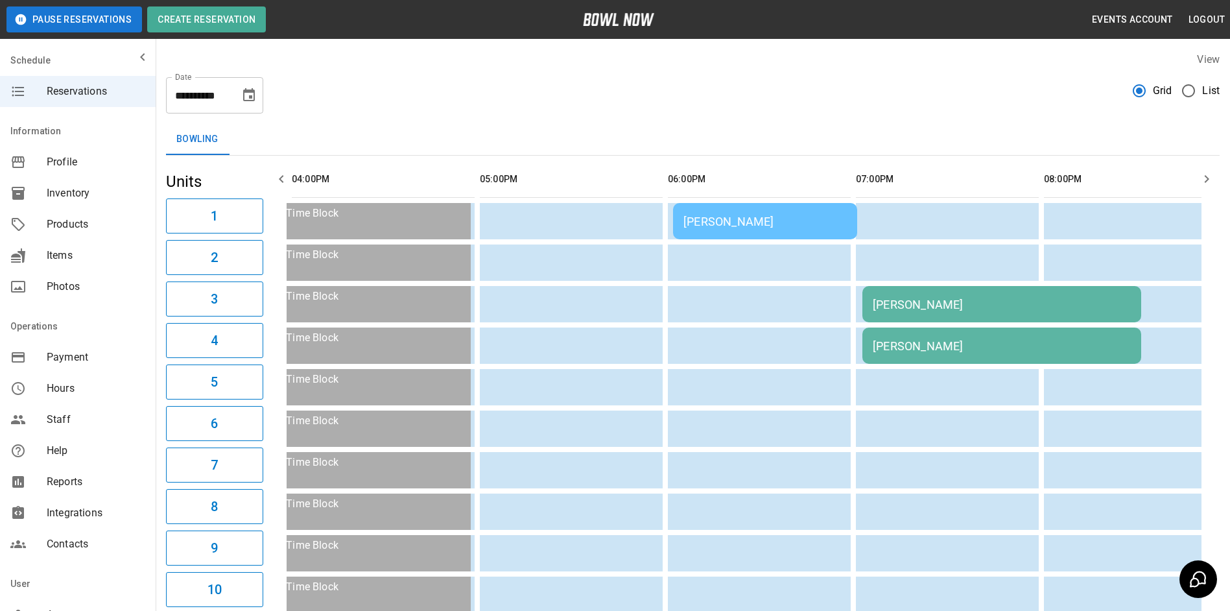
scroll to position [0, 1316]
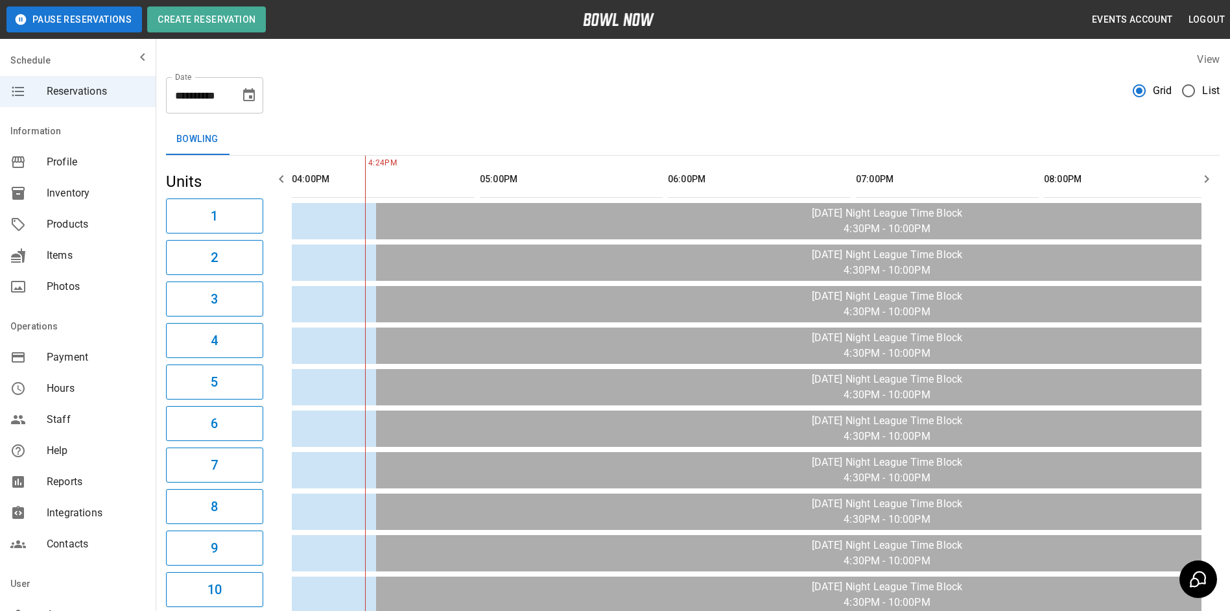
click at [1209, 179] on icon "button" at bounding box center [1207, 179] width 16 height 16
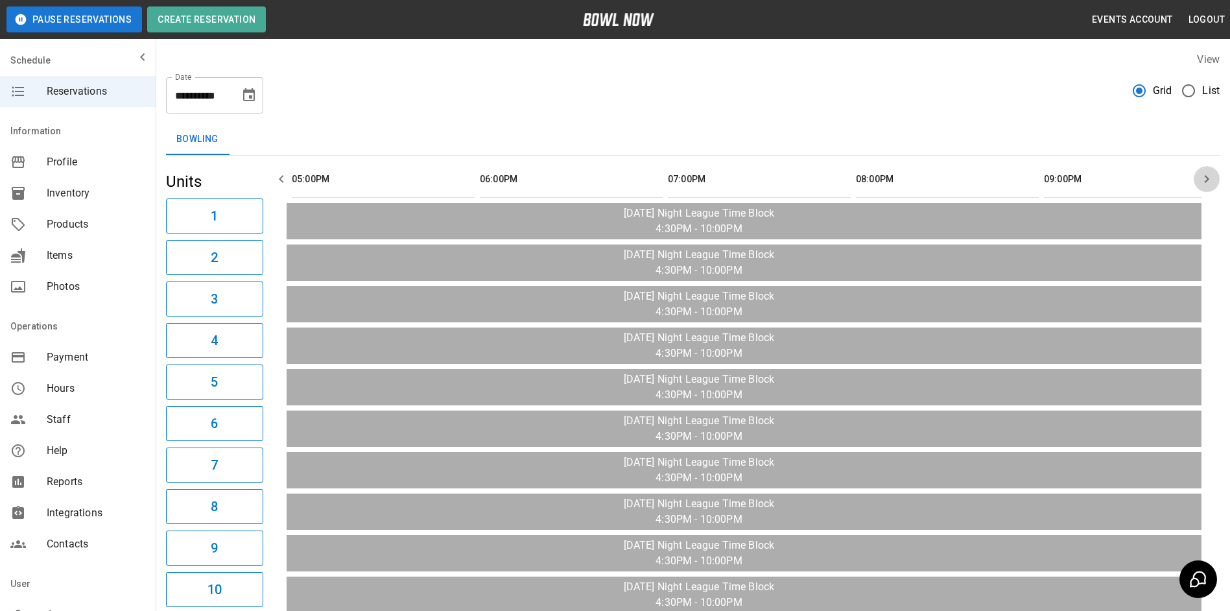
click at [1209, 179] on icon "button" at bounding box center [1207, 179] width 5 height 8
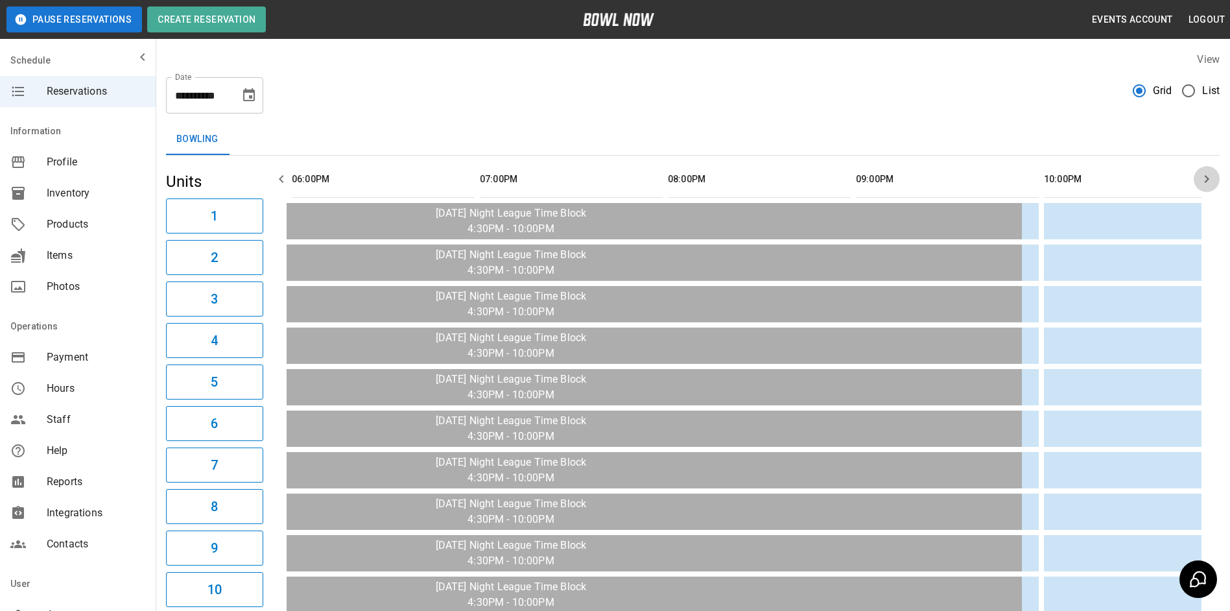
click at [1209, 179] on icon "button" at bounding box center [1207, 179] width 5 height 8
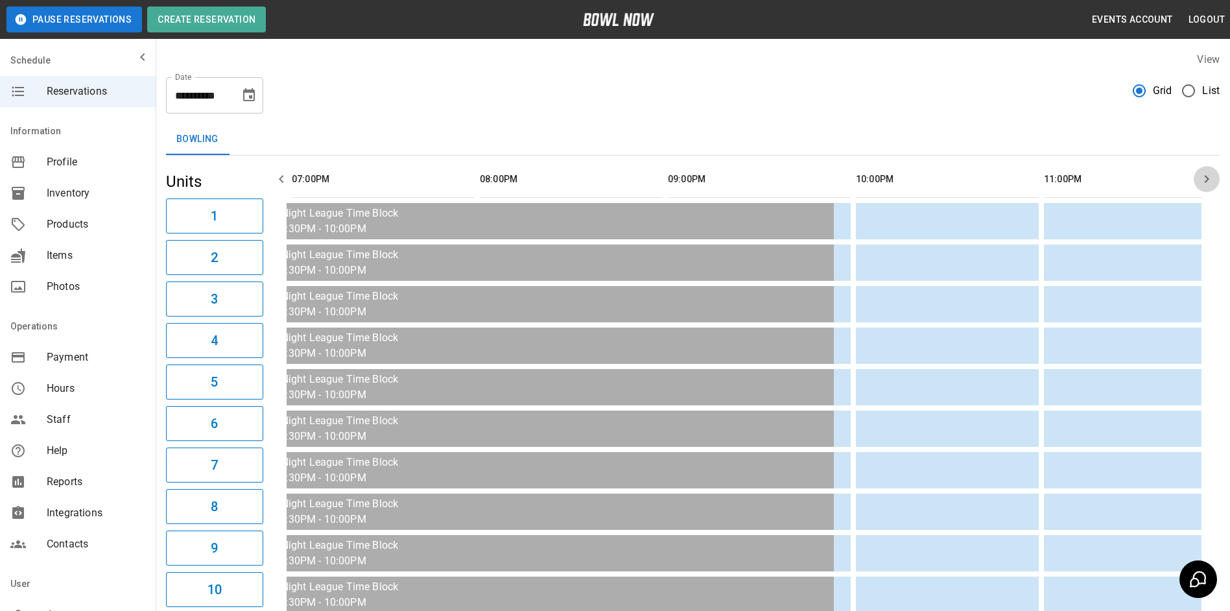
click at [1209, 179] on icon "button" at bounding box center [1207, 179] width 5 height 8
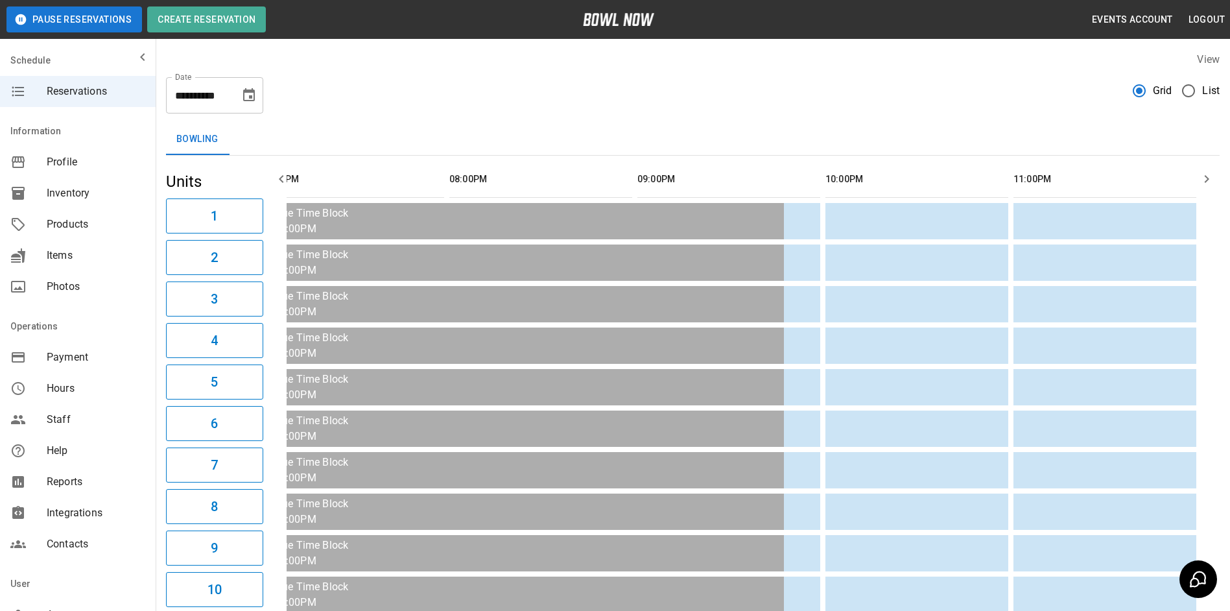
click at [1209, 179] on icon "button" at bounding box center [1207, 179] width 5 height 8
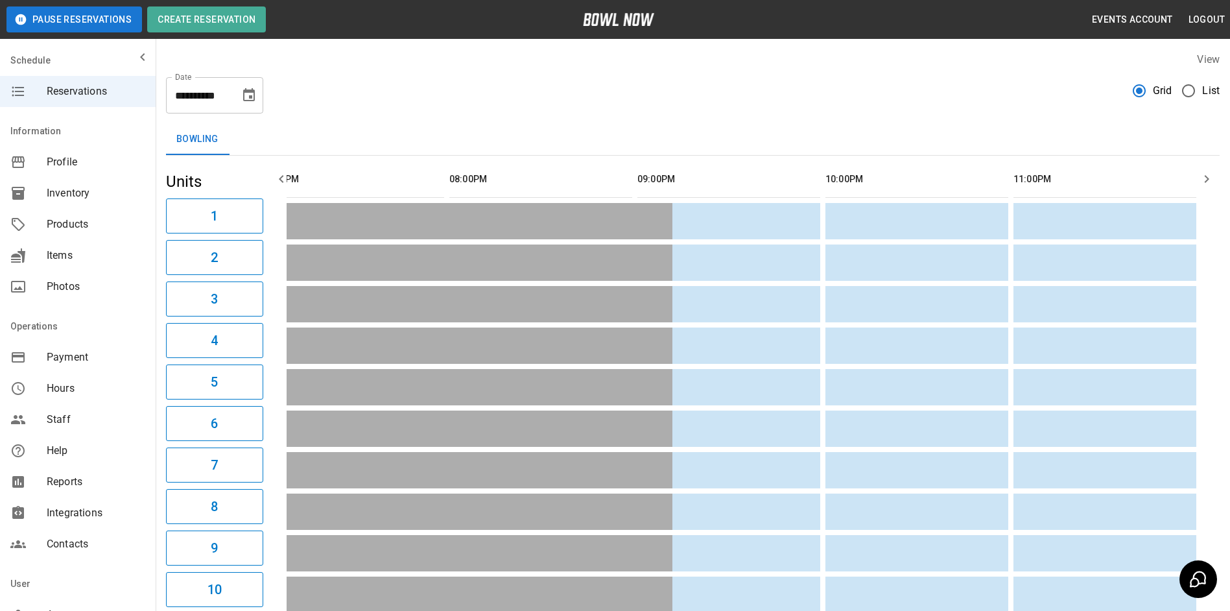
click at [1207, 179] on icon "button" at bounding box center [1207, 179] width 16 height 16
click at [250, 95] on icon "Choose date, selected date is Oct 17, 2025" at bounding box center [249, 96] width 16 height 16
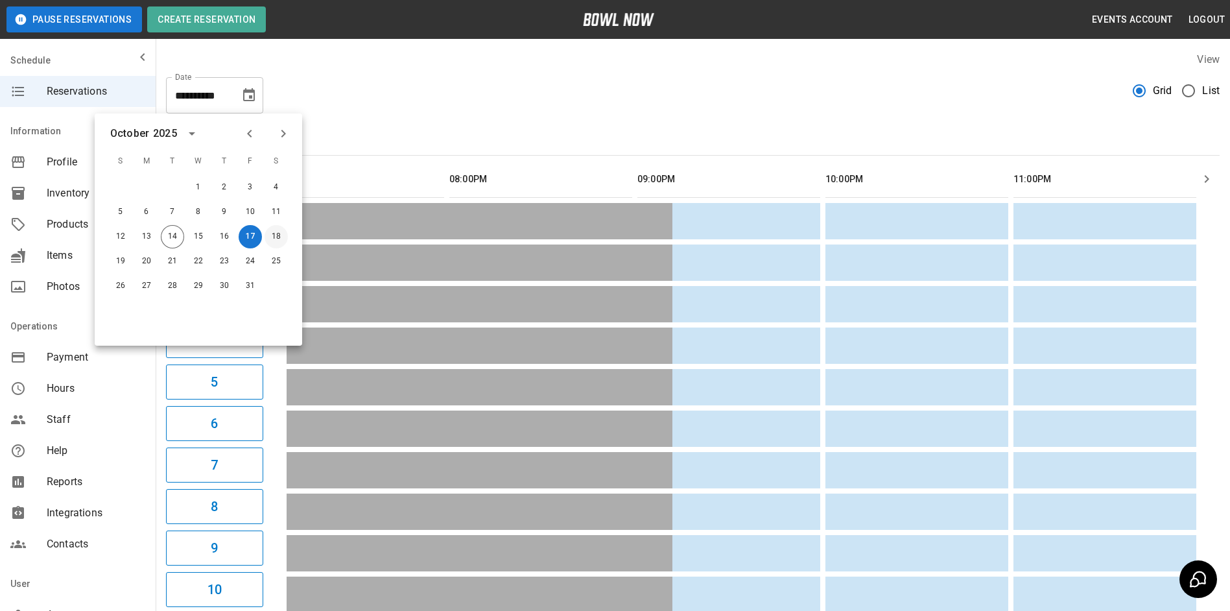
click at [274, 240] on button "18" at bounding box center [276, 236] width 23 height 23
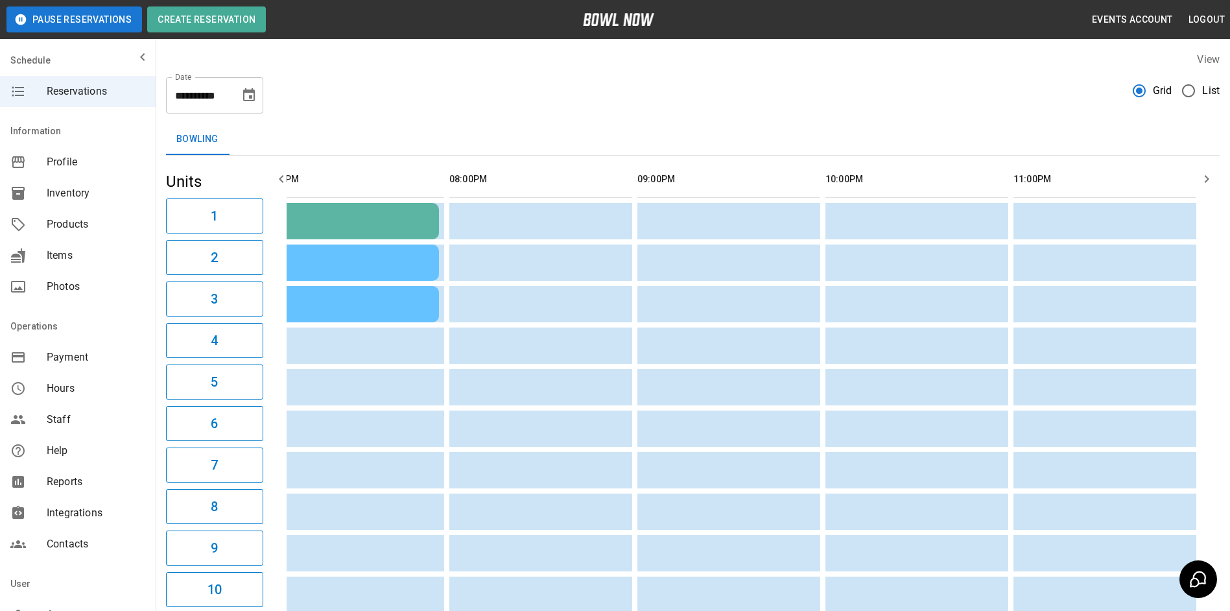
scroll to position [0, 1891]
drag, startPoint x: 539, startPoint y: 102, endPoint x: 528, endPoint y: 136, distance: 35.7
click at [528, 136] on div "Bowling" at bounding box center [693, 139] width 1054 height 31
click at [1214, 178] on icon "button" at bounding box center [1207, 179] width 16 height 16
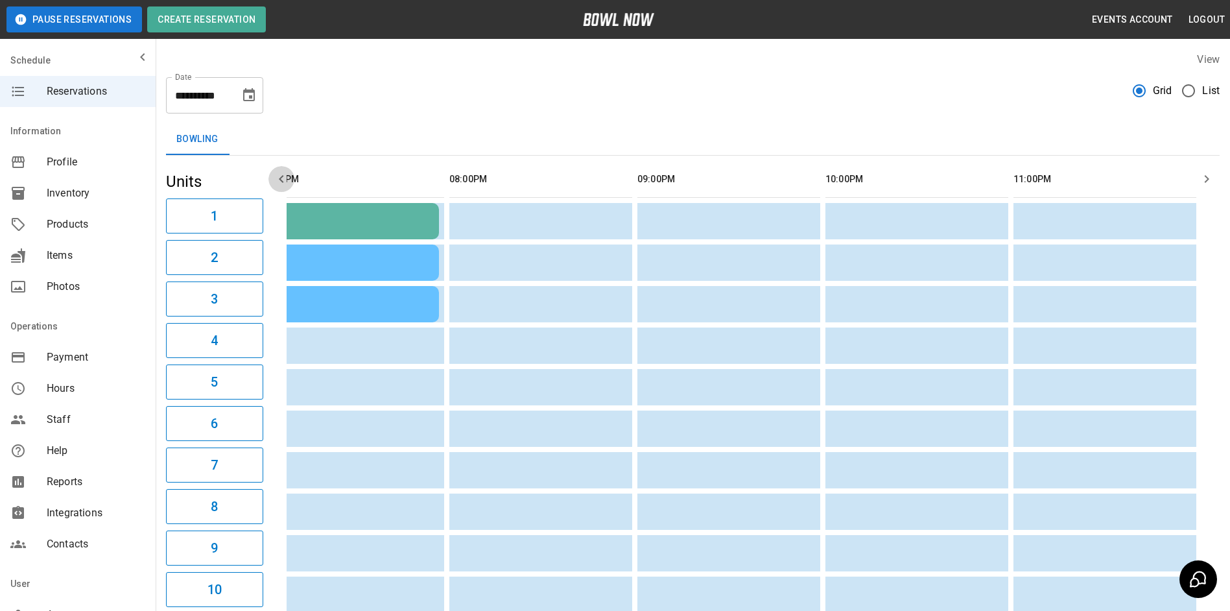
click at [279, 181] on icon "button" at bounding box center [282, 179] width 16 height 16
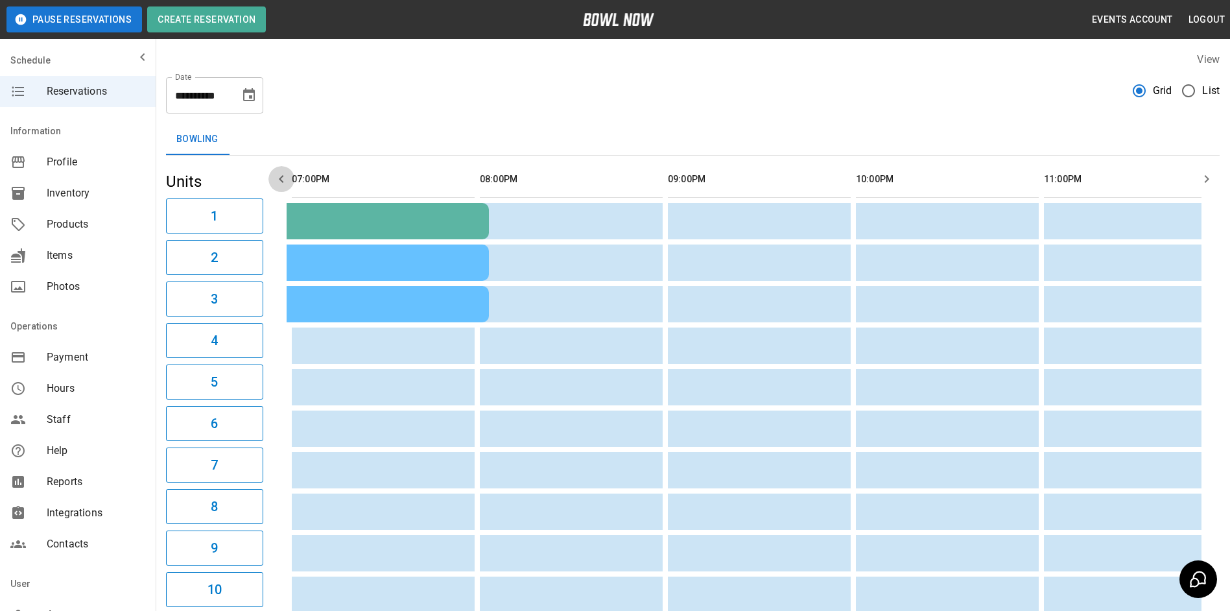
click at [279, 181] on icon "button" at bounding box center [282, 179] width 16 height 16
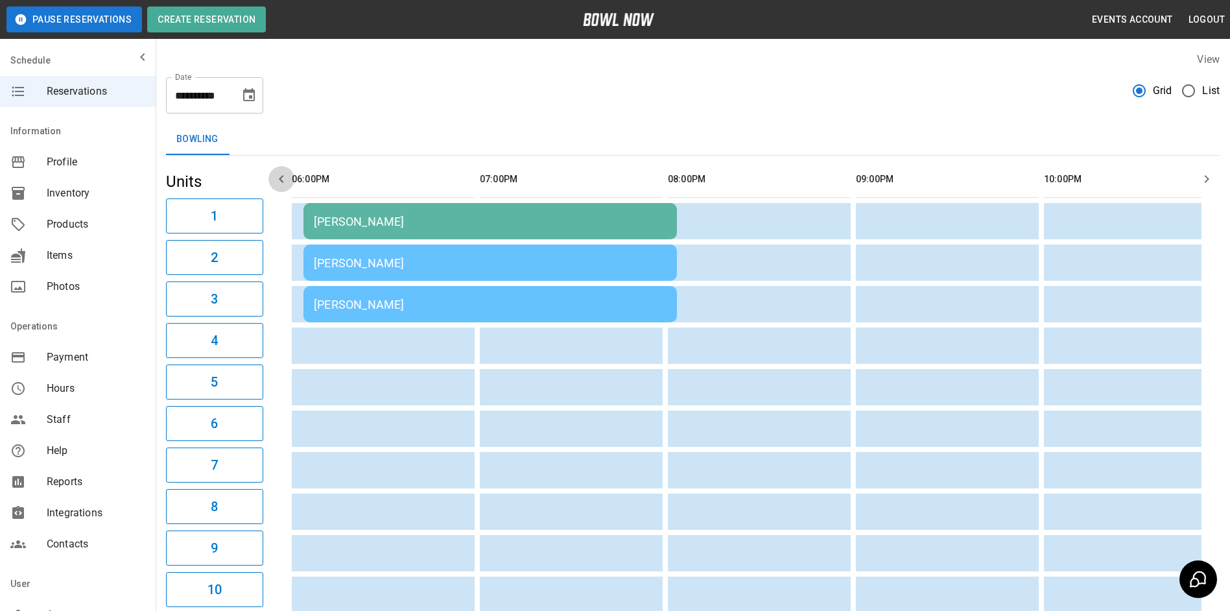
click at [279, 181] on icon "button" at bounding box center [282, 179] width 16 height 16
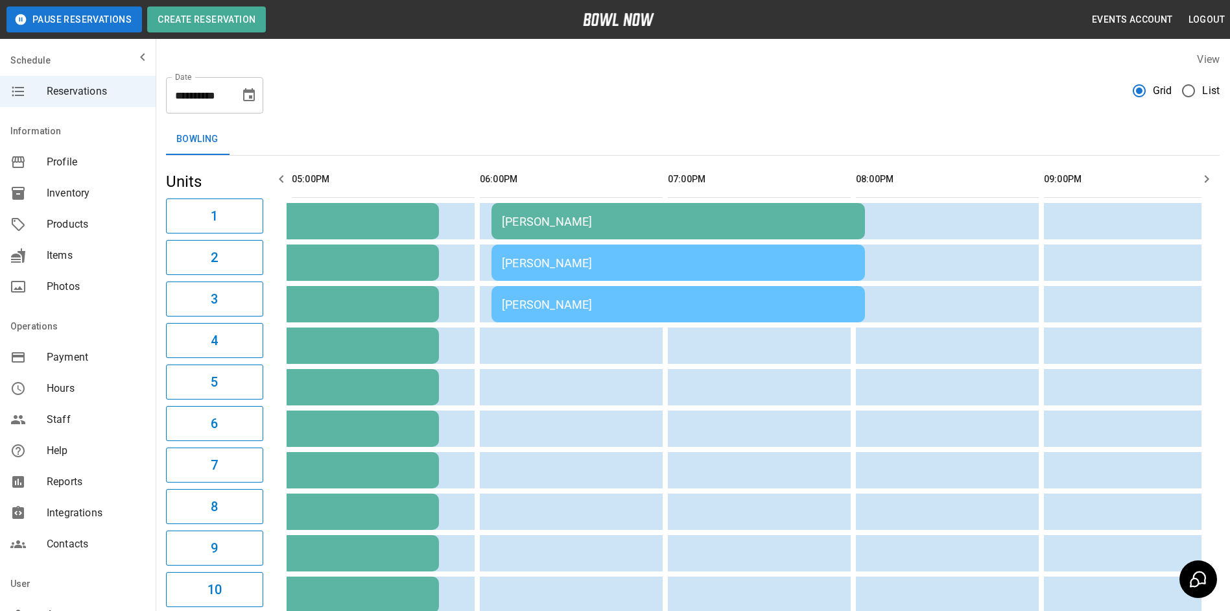
click at [279, 181] on icon "button" at bounding box center [282, 179] width 16 height 16
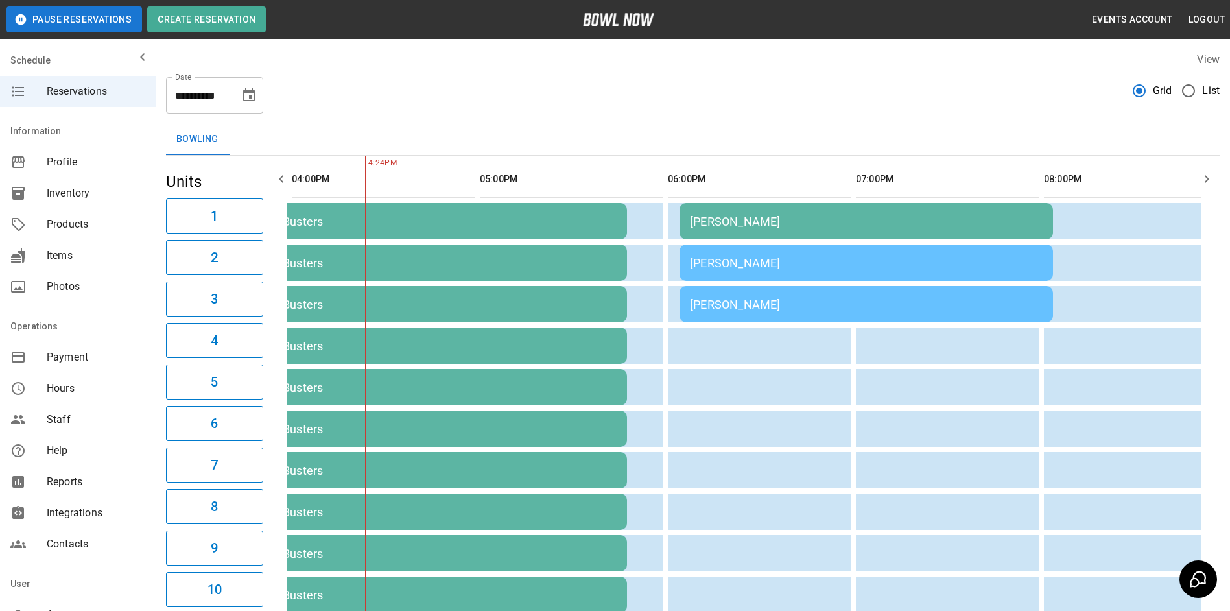
click at [278, 181] on icon "button" at bounding box center [282, 179] width 16 height 16
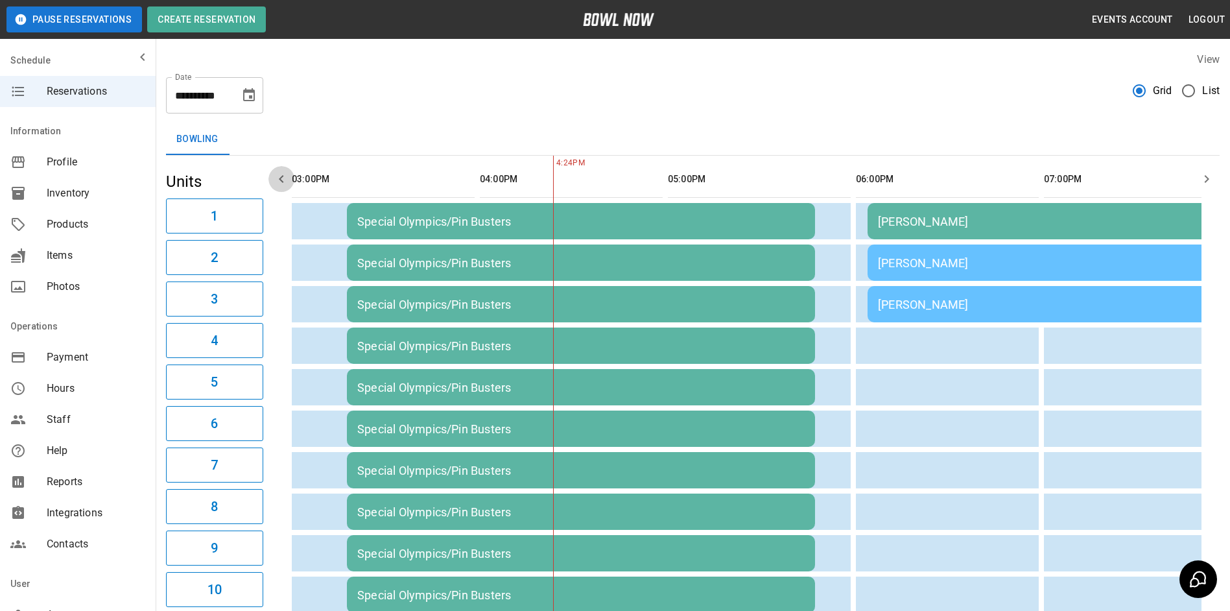
click at [278, 181] on icon "button" at bounding box center [282, 179] width 16 height 16
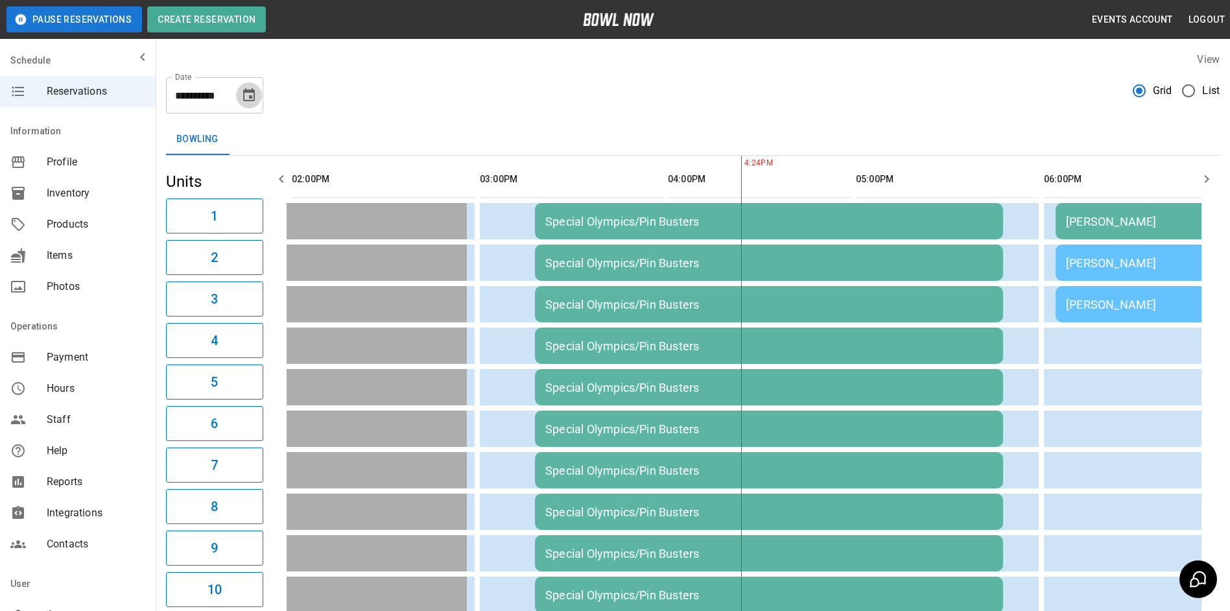
click at [253, 100] on icon "Choose date, selected date is Oct 18, 2025" at bounding box center [249, 94] width 12 height 13
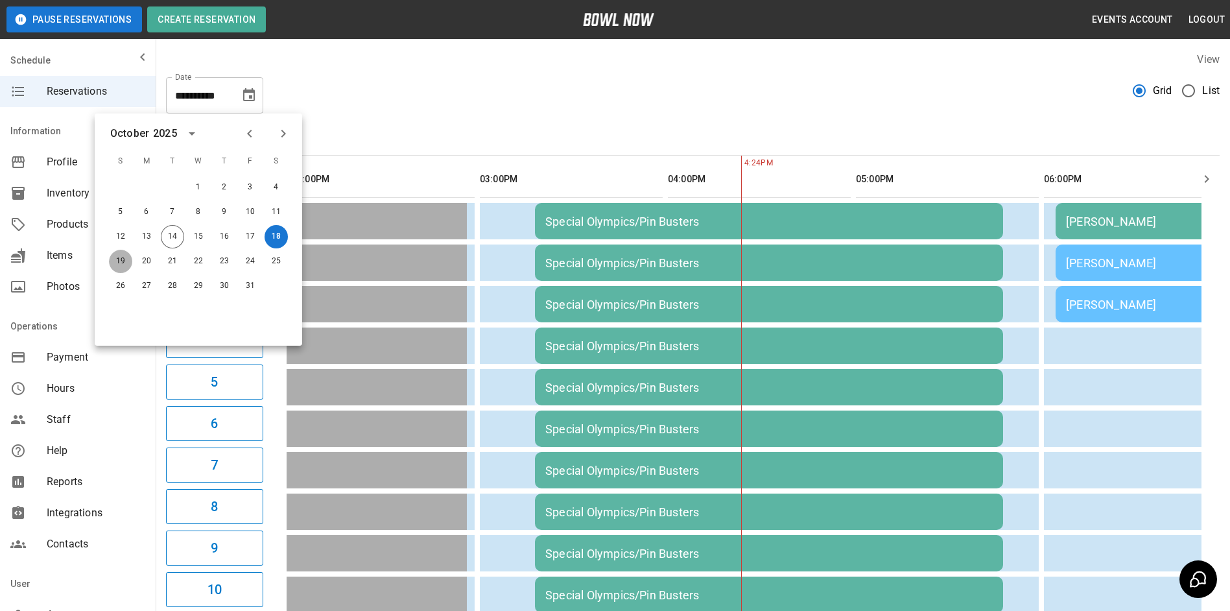
click at [123, 258] on button "19" at bounding box center [120, 261] width 23 height 23
type input "**********"
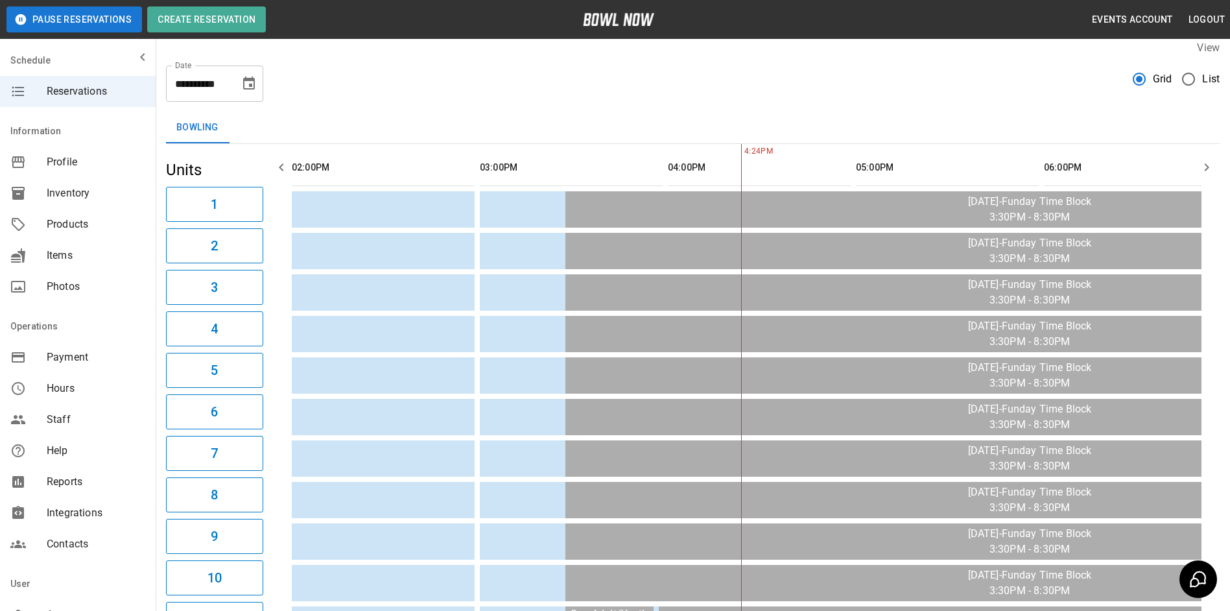
click at [1200, 169] on icon "button" at bounding box center [1207, 168] width 16 height 16
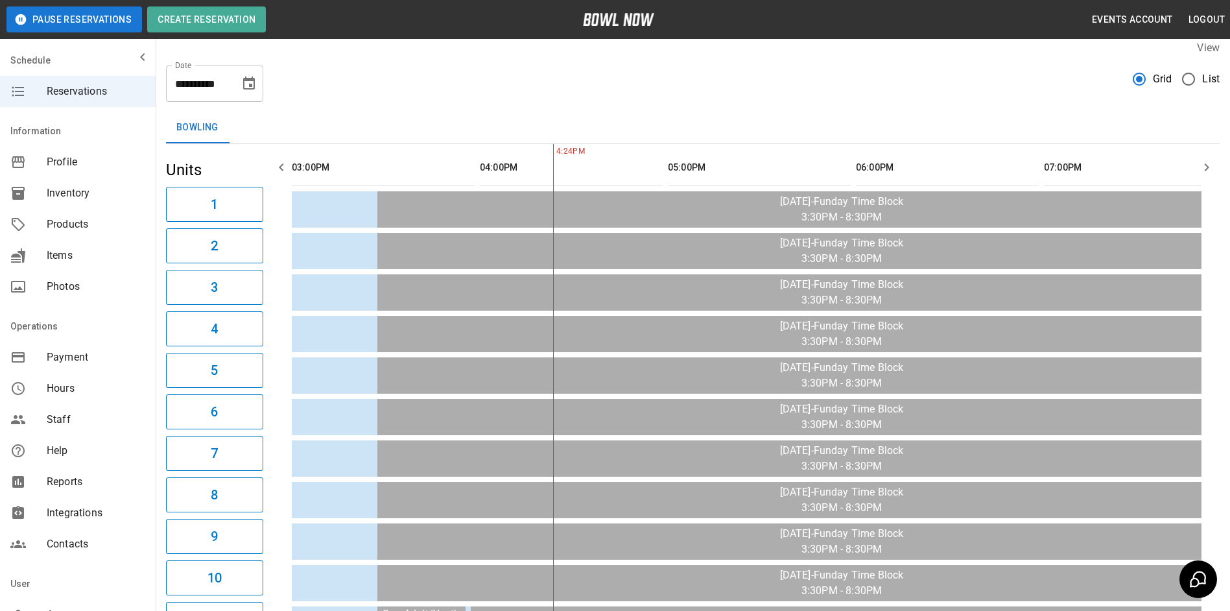
click at [1200, 169] on icon "button" at bounding box center [1207, 168] width 16 height 16
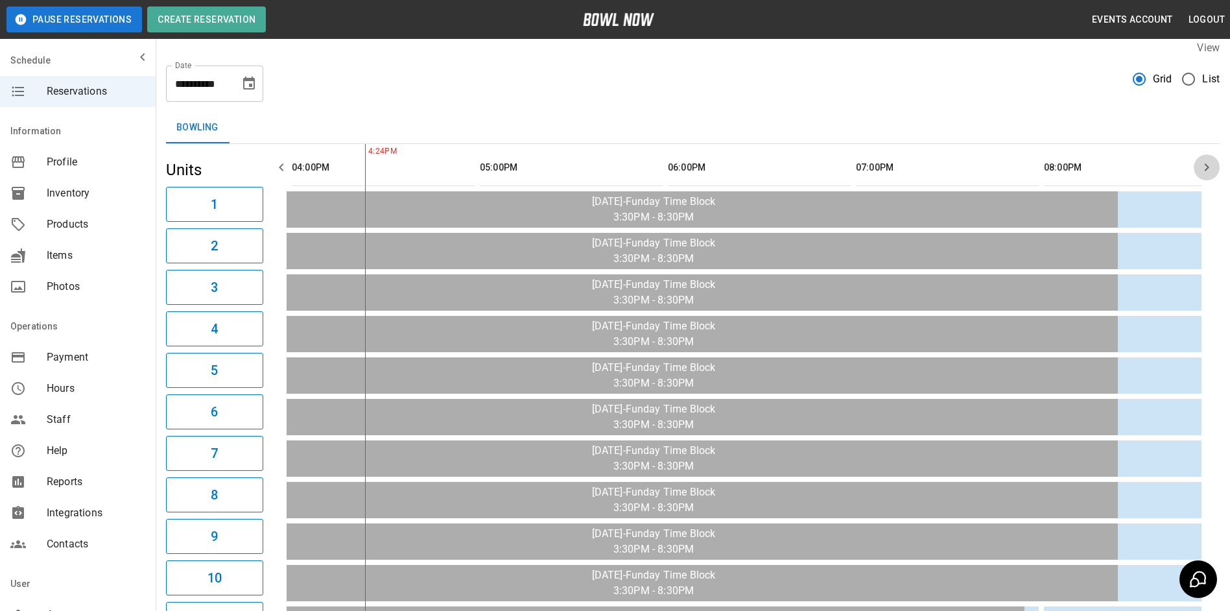
click at [1203, 169] on icon "button" at bounding box center [1207, 168] width 16 height 16
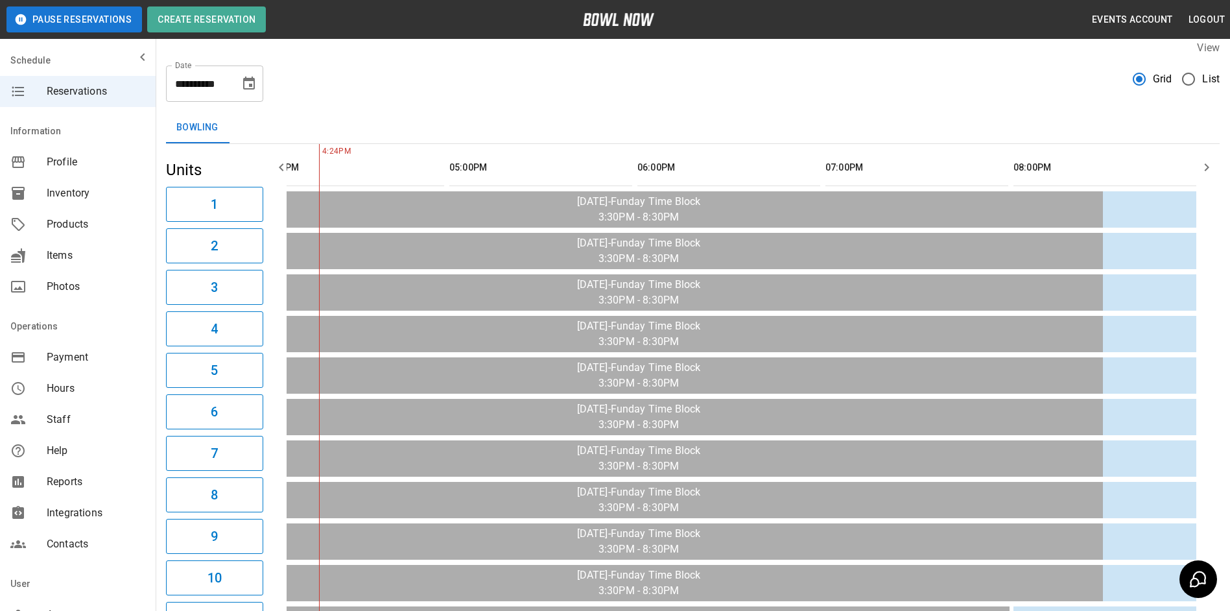
click at [1203, 169] on icon "button" at bounding box center [1207, 168] width 16 height 16
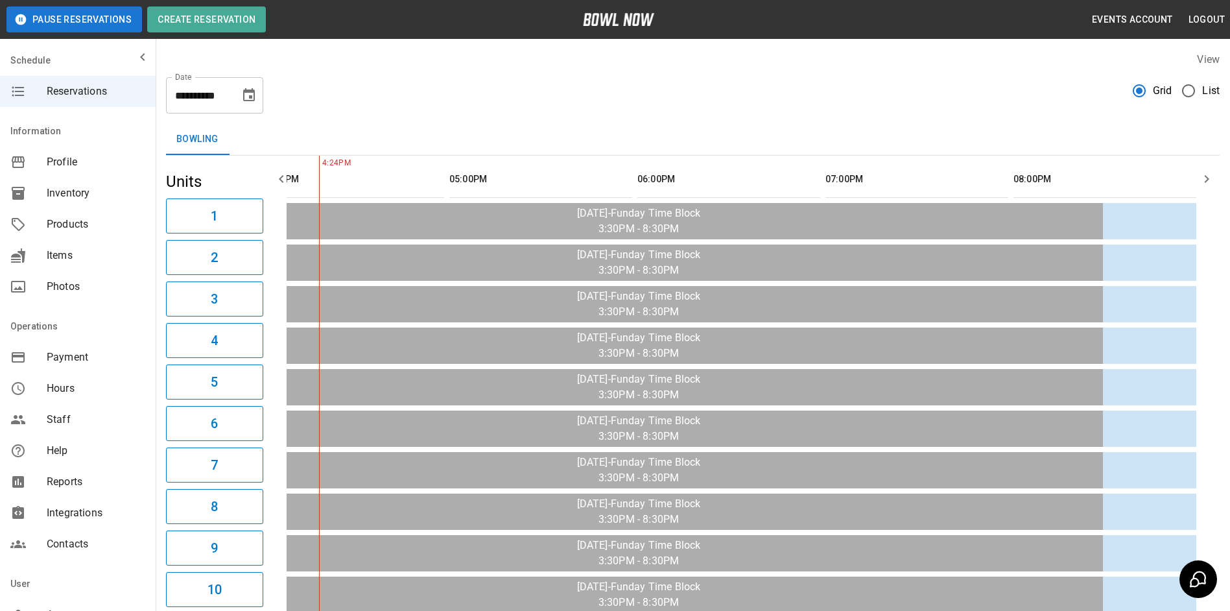
click at [277, 182] on icon "button" at bounding box center [282, 179] width 16 height 16
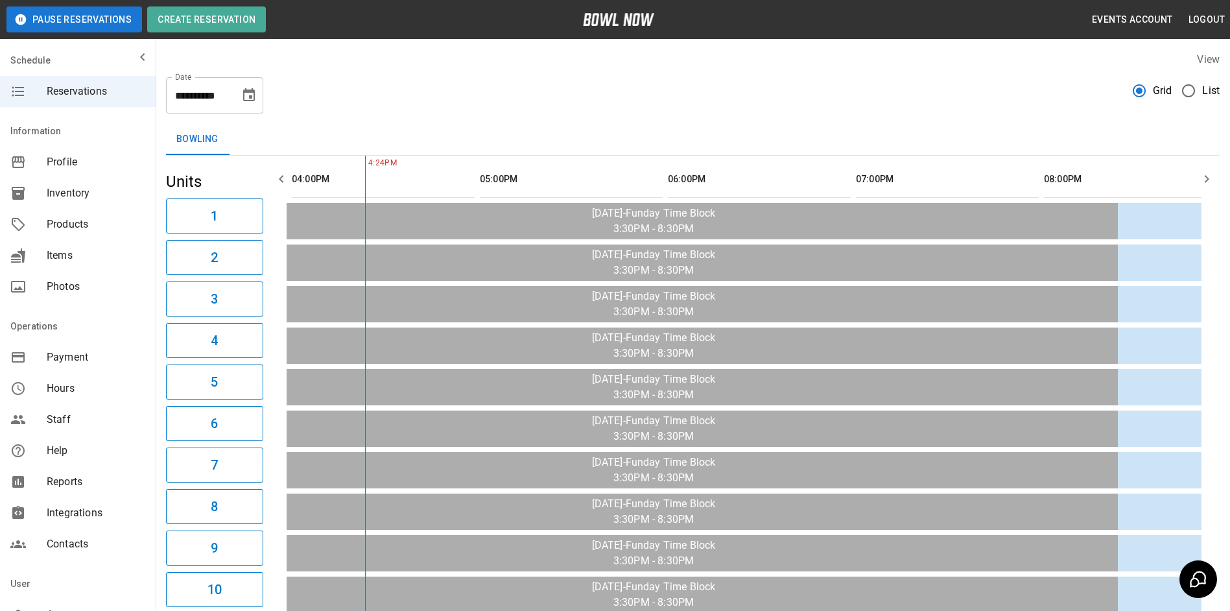
click at [277, 182] on icon "button" at bounding box center [282, 179] width 16 height 16
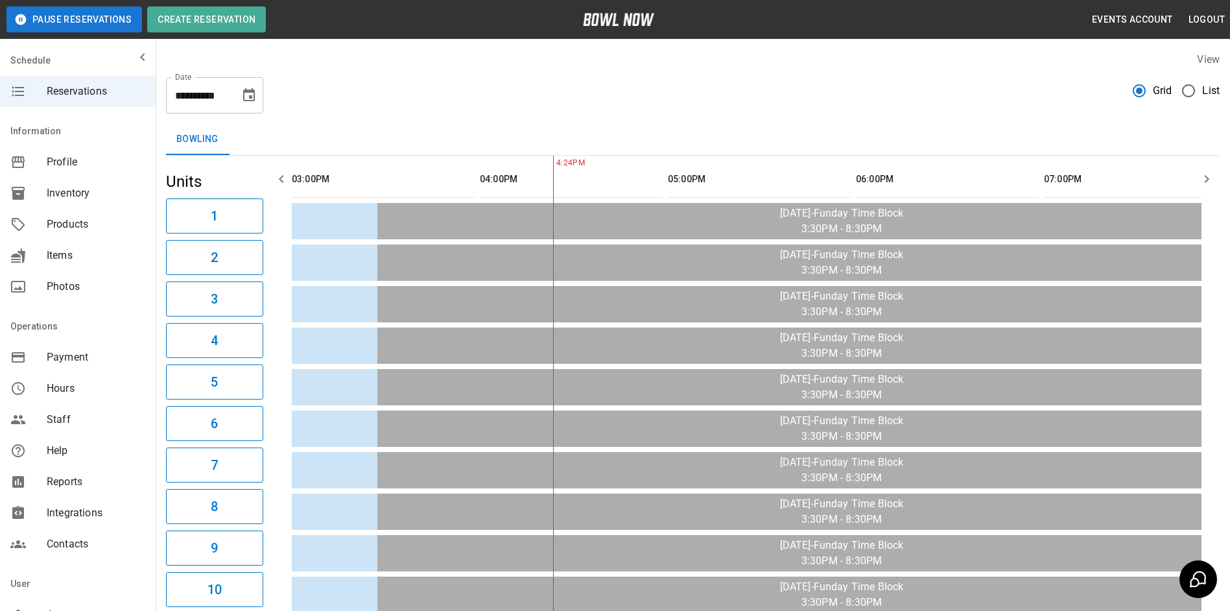
click at [277, 182] on icon "button" at bounding box center [282, 179] width 16 height 16
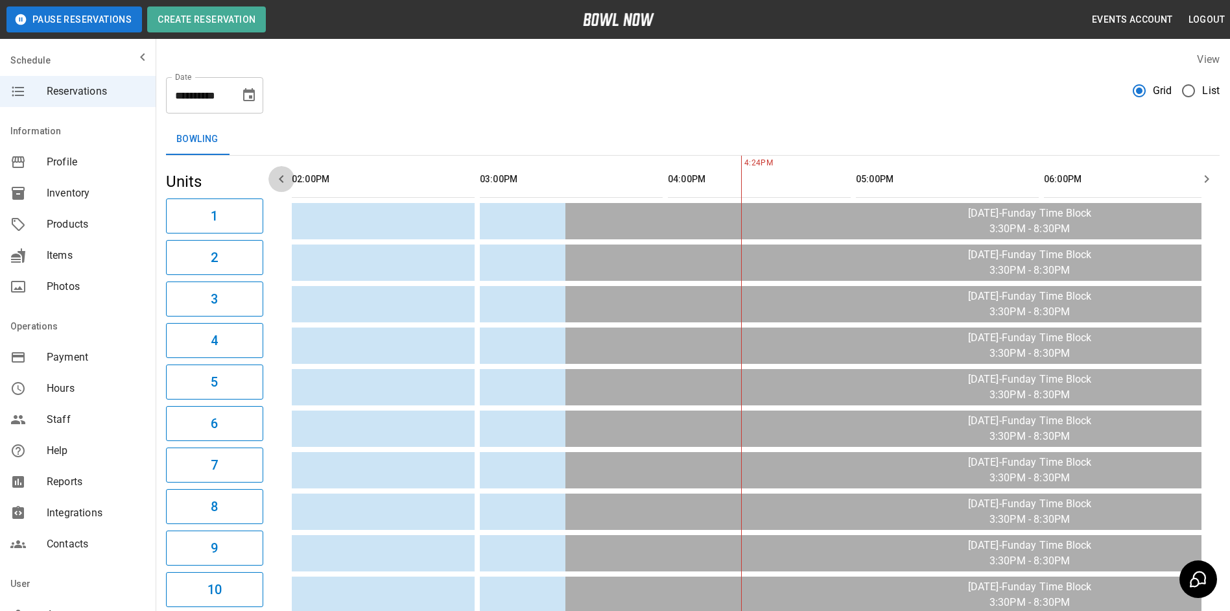
click at [277, 182] on icon "button" at bounding box center [282, 179] width 16 height 16
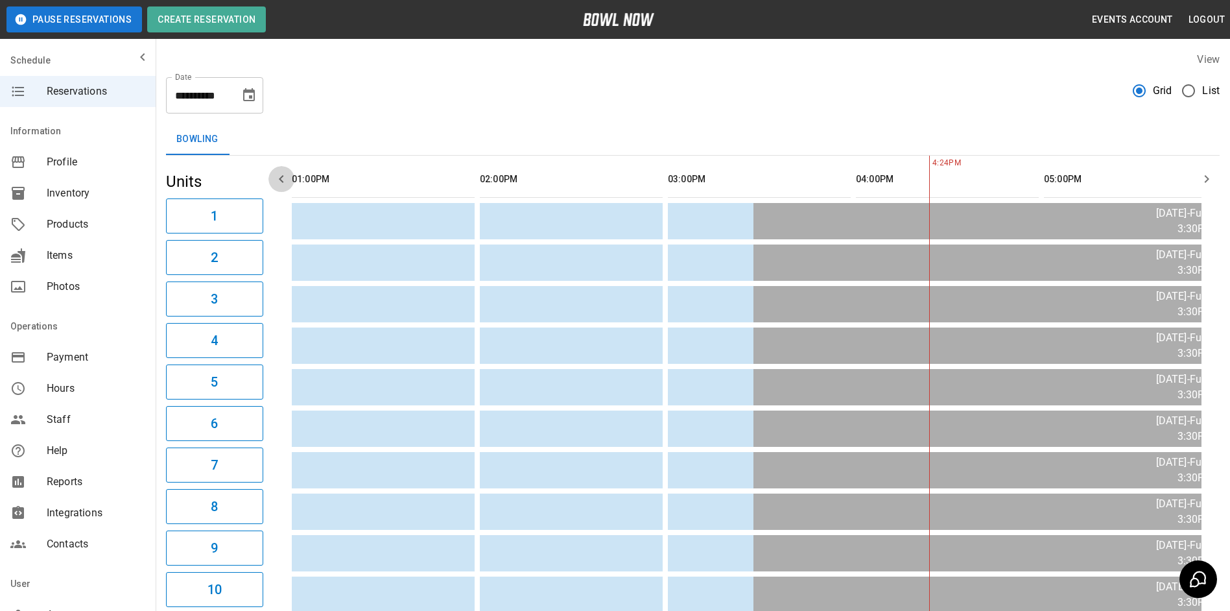
click at [277, 182] on icon "button" at bounding box center [282, 179] width 16 height 16
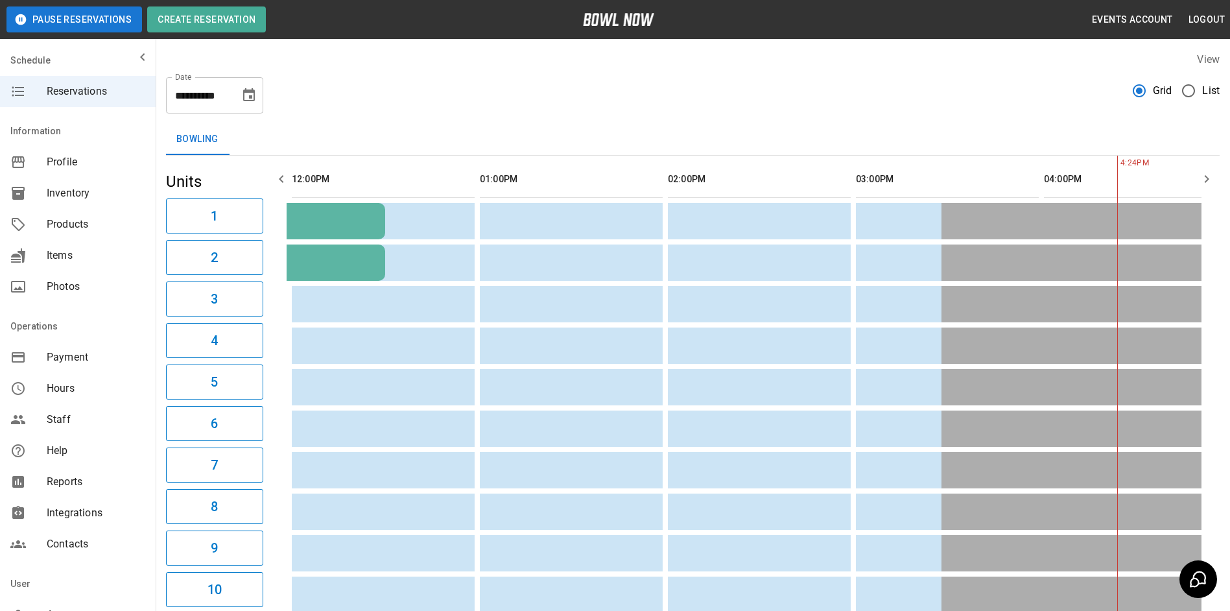
click at [277, 182] on icon "button" at bounding box center [282, 179] width 16 height 16
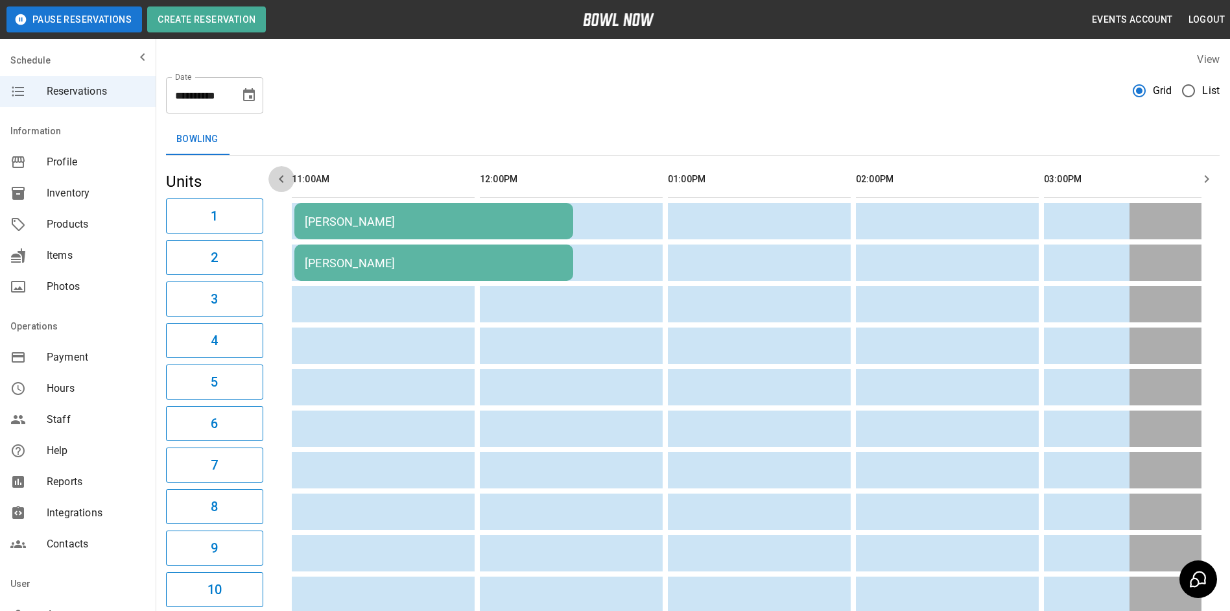
click at [277, 182] on icon "button" at bounding box center [282, 179] width 16 height 16
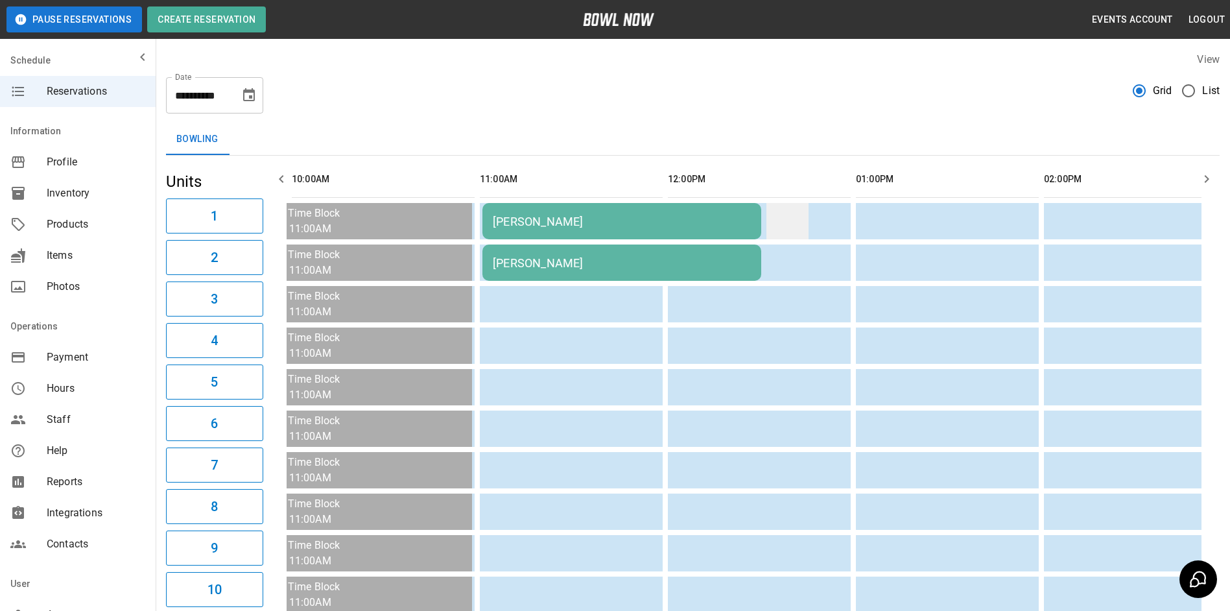
click at [772, 228] on td "sticky table" at bounding box center [787, 221] width 42 height 36
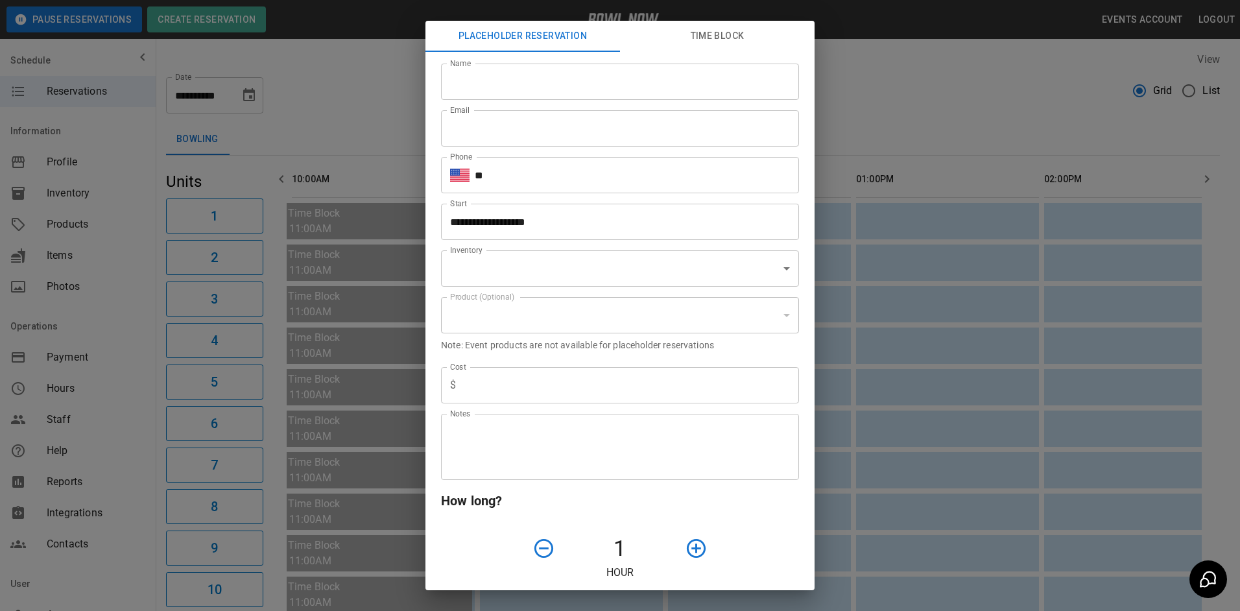
type input "**********"
click at [401, 139] on div "**********" at bounding box center [620, 305] width 1240 height 611
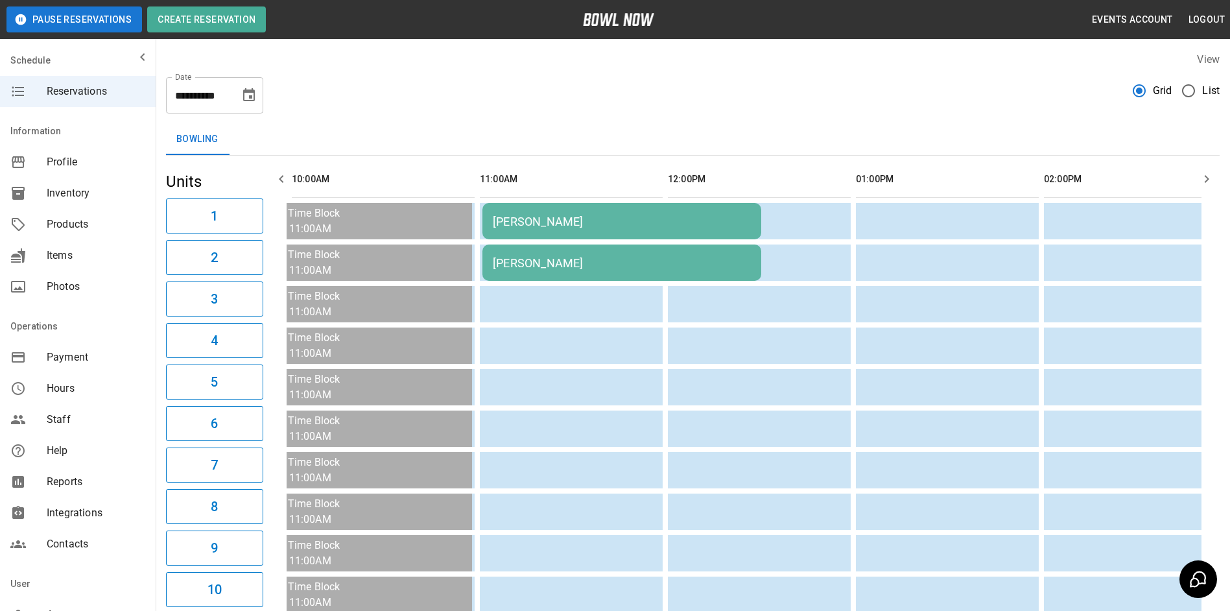
click at [532, 213] on td "[PERSON_NAME]" at bounding box center [621, 221] width 279 height 36
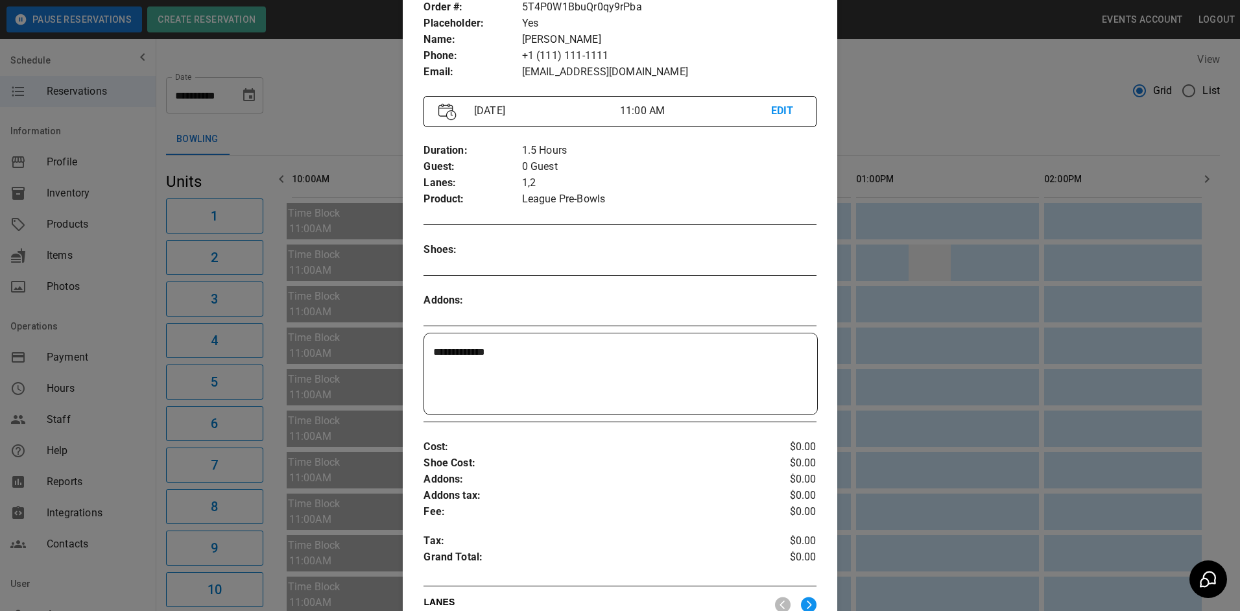
drag, startPoint x: 935, startPoint y: 246, endPoint x: 922, endPoint y: 259, distance: 18.8
click at [933, 246] on div at bounding box center [620, 305] width 1240 height 611
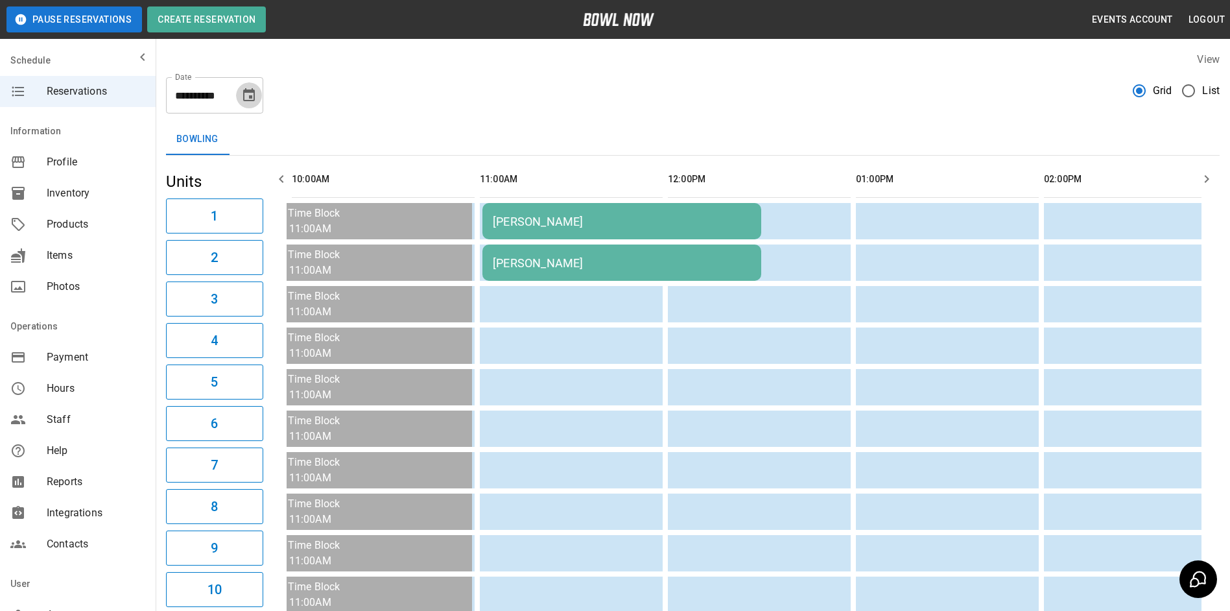
click at [243, 99] on icon "Choose date, selected date is Oct 19, 2025" at bounding box center [249, 96] width 16 height 16
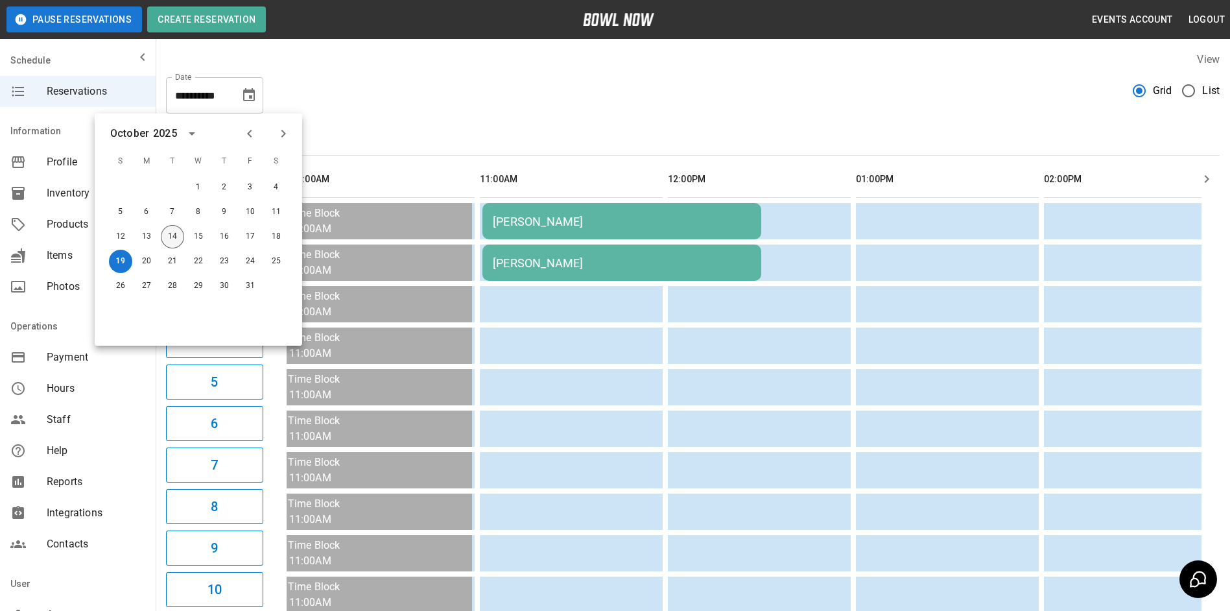
click at [176, 242] on button "14" at bounding box center [172, 236] width 23 height 23
type input "**********"
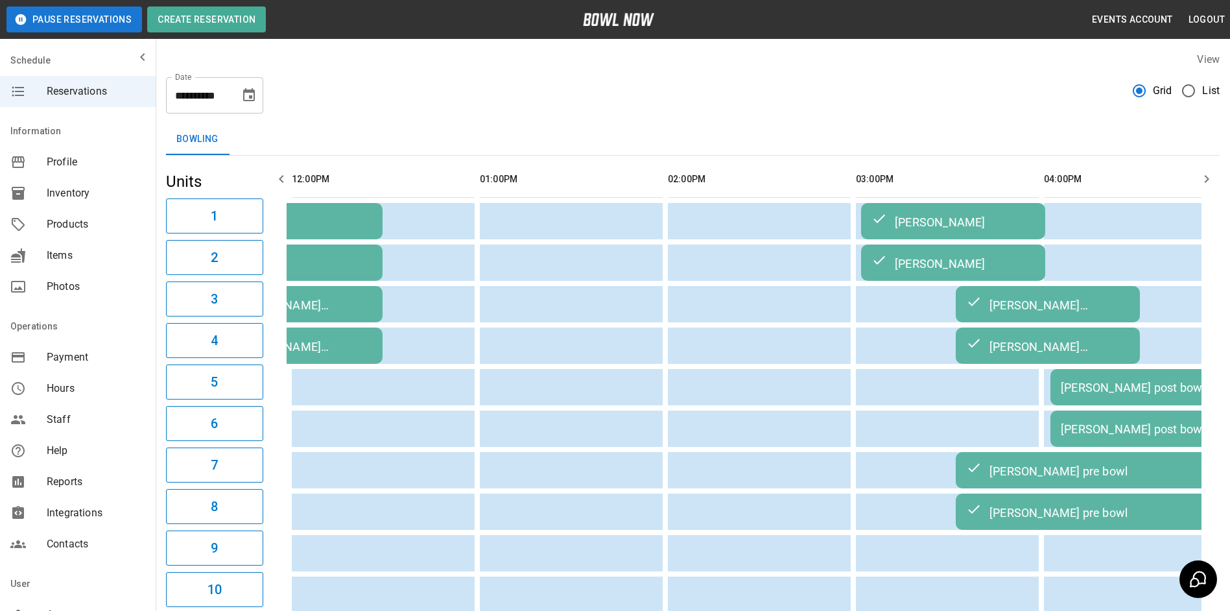
scroll to position [0, 940]
